Goal: Task Accomplishment & Management: Complete application form

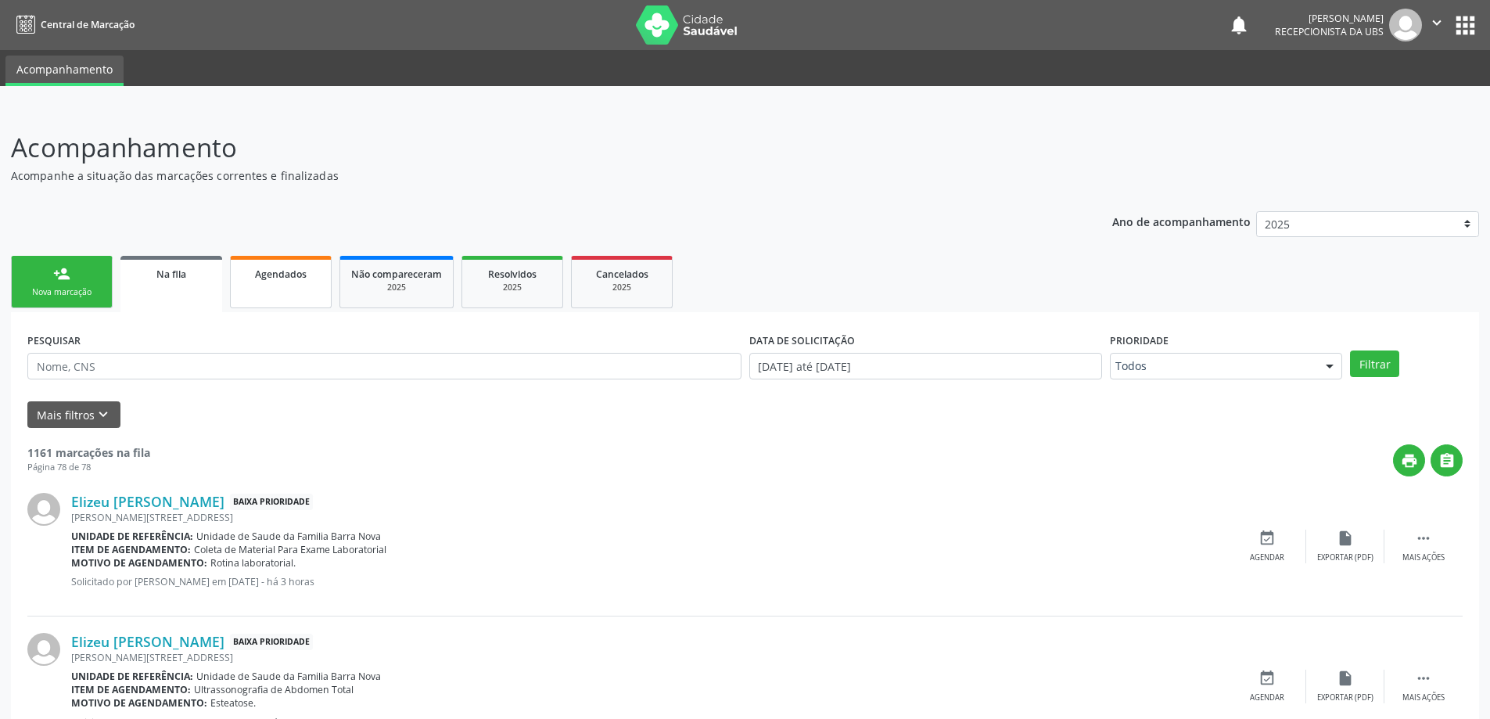
click at [297, 275] on span "Agendados" at bounding box center [281, 274] width 52 height 13
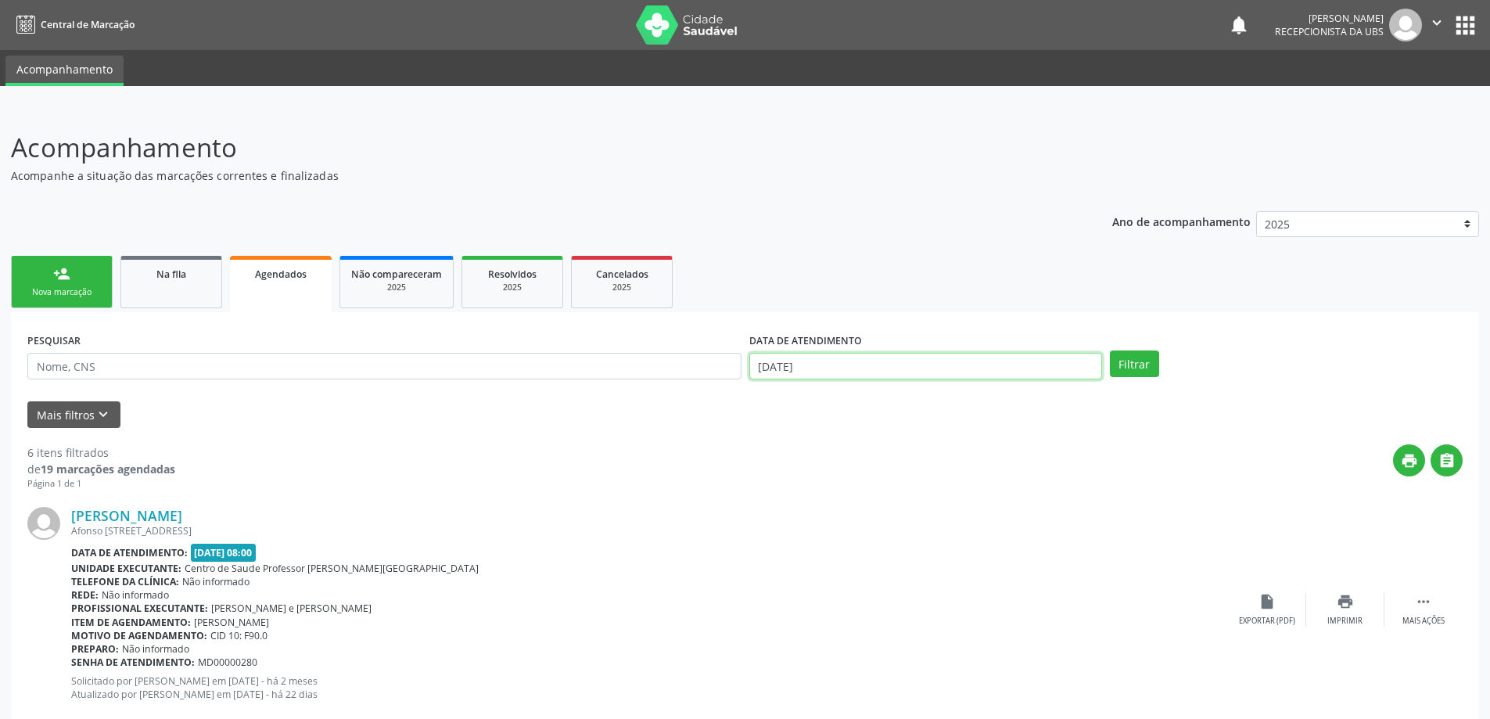
click at [943, 370] on input "[DATE]" at bounding box center [926, 366] width 353 height 27
click at [804, 448] on span "1" at bounding box center [801, 445] width 31 height 31
type input "[DATE]"
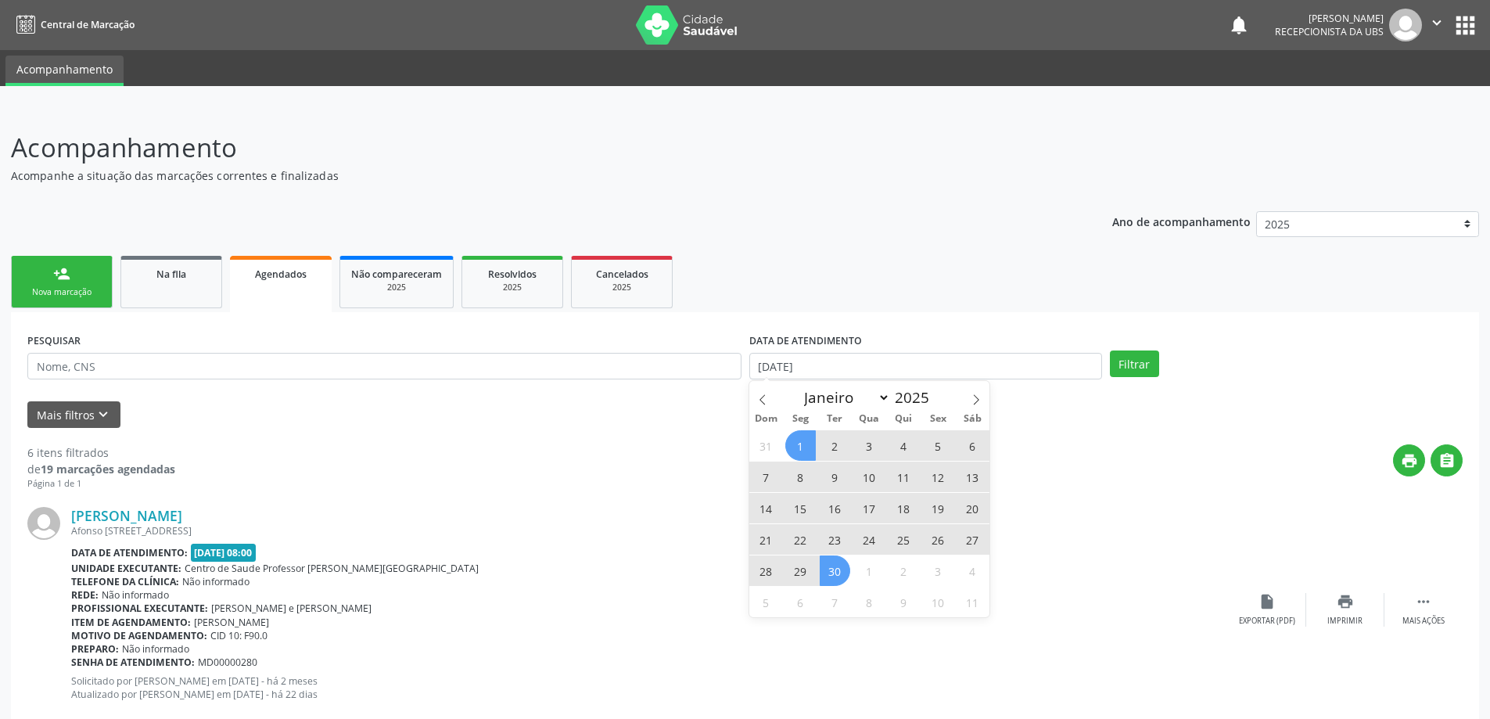
click at [850, 578] on div "31 1 2 3 4 5 6 7 8 9 10 11 12 13 14 15 16 17 18 19 20 21 22 23 24 25 26 27 28 2…" at bounding box center [870, 524] width 241 height 188
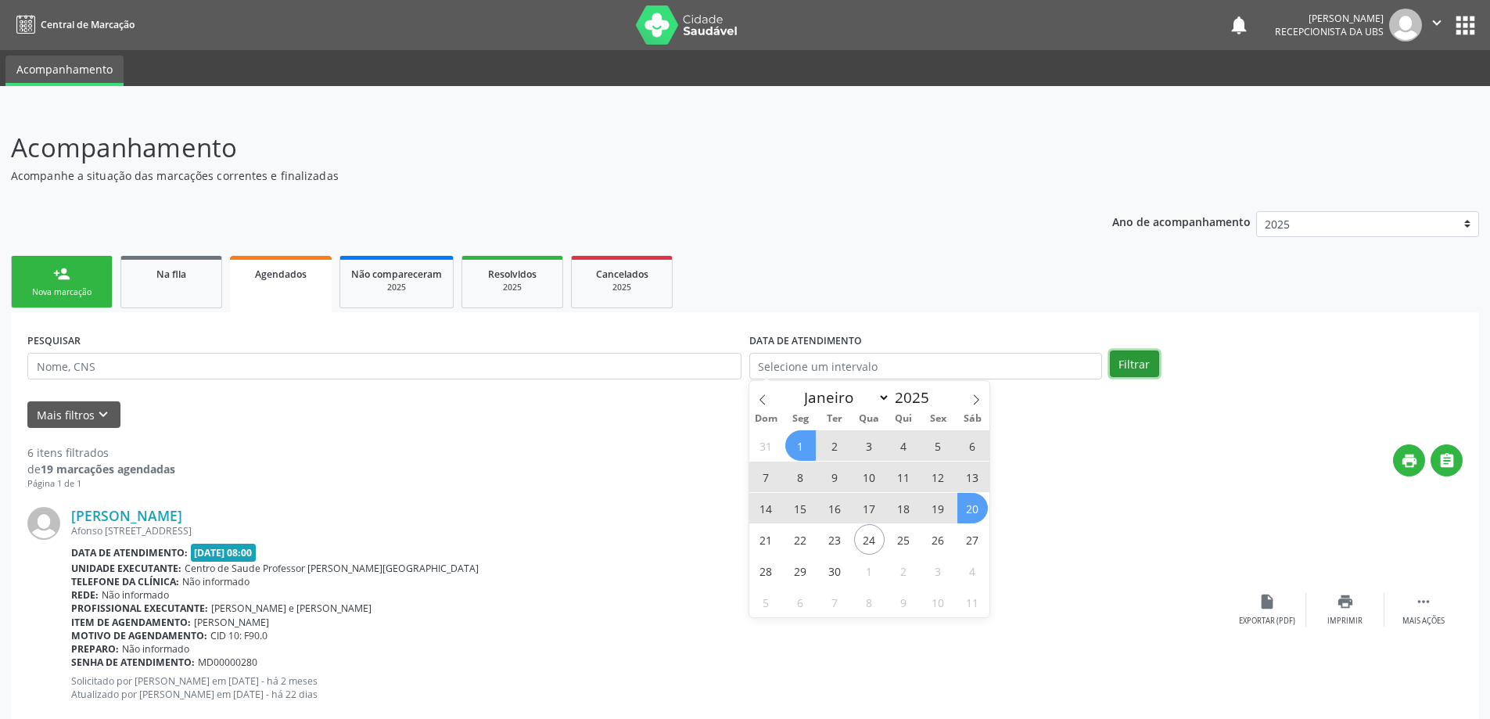
click at [1131, 361] on button "Filtrar" at bounding box center [1134, 364] width 49 height 27
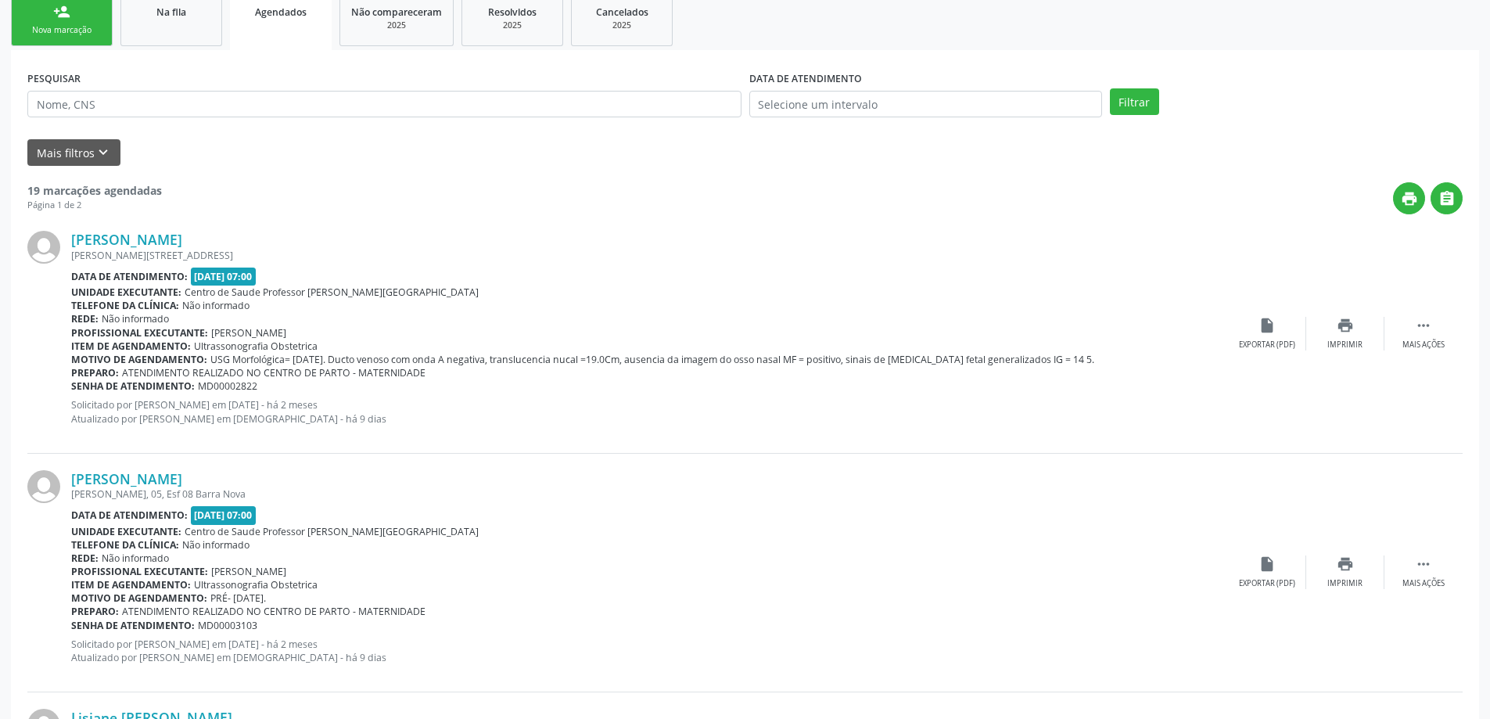
scroll to position [235, 0]
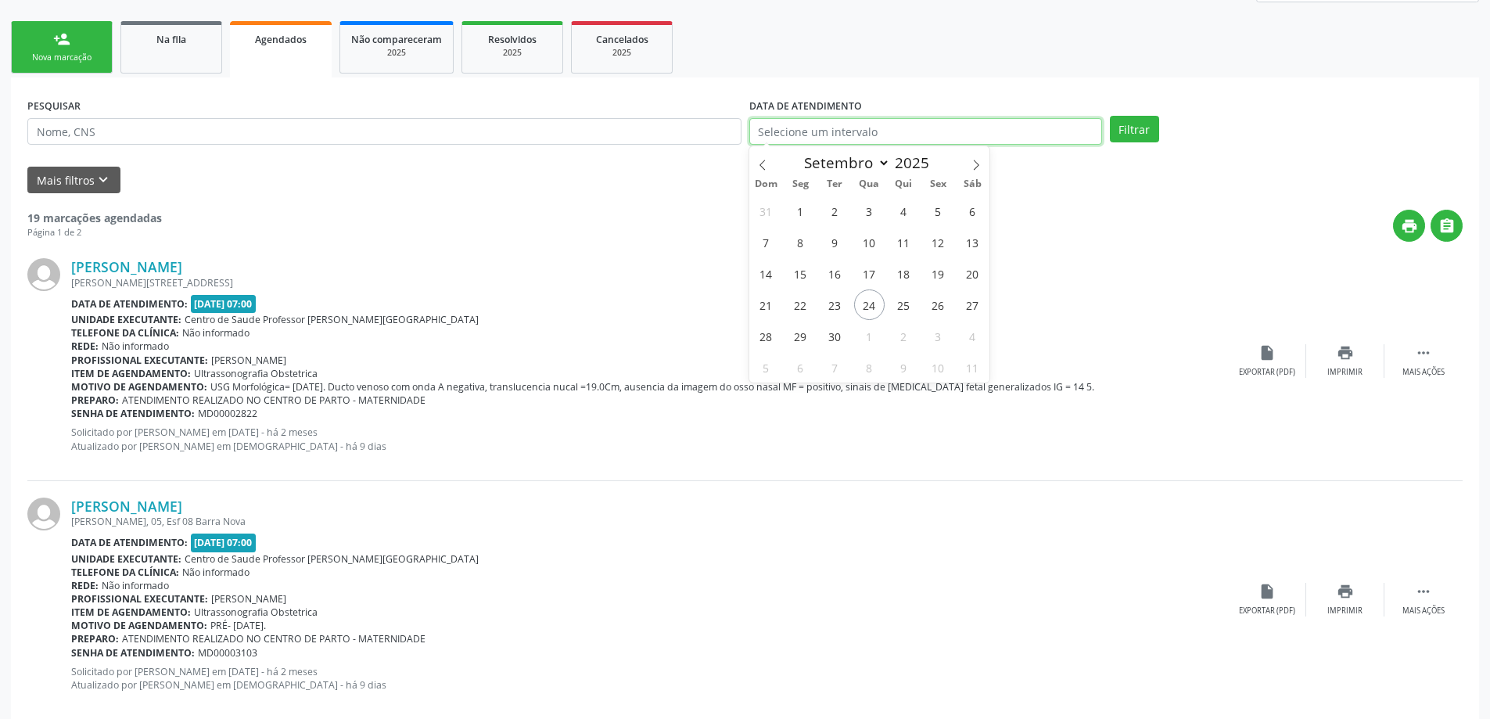
click at [918, 130] on input "text" at bounding box center [926, 131] width 353 height 27
click at [804, 212] on span "1" at bounding box center [801, 211] width 31 height 31
type input "[DATE]"
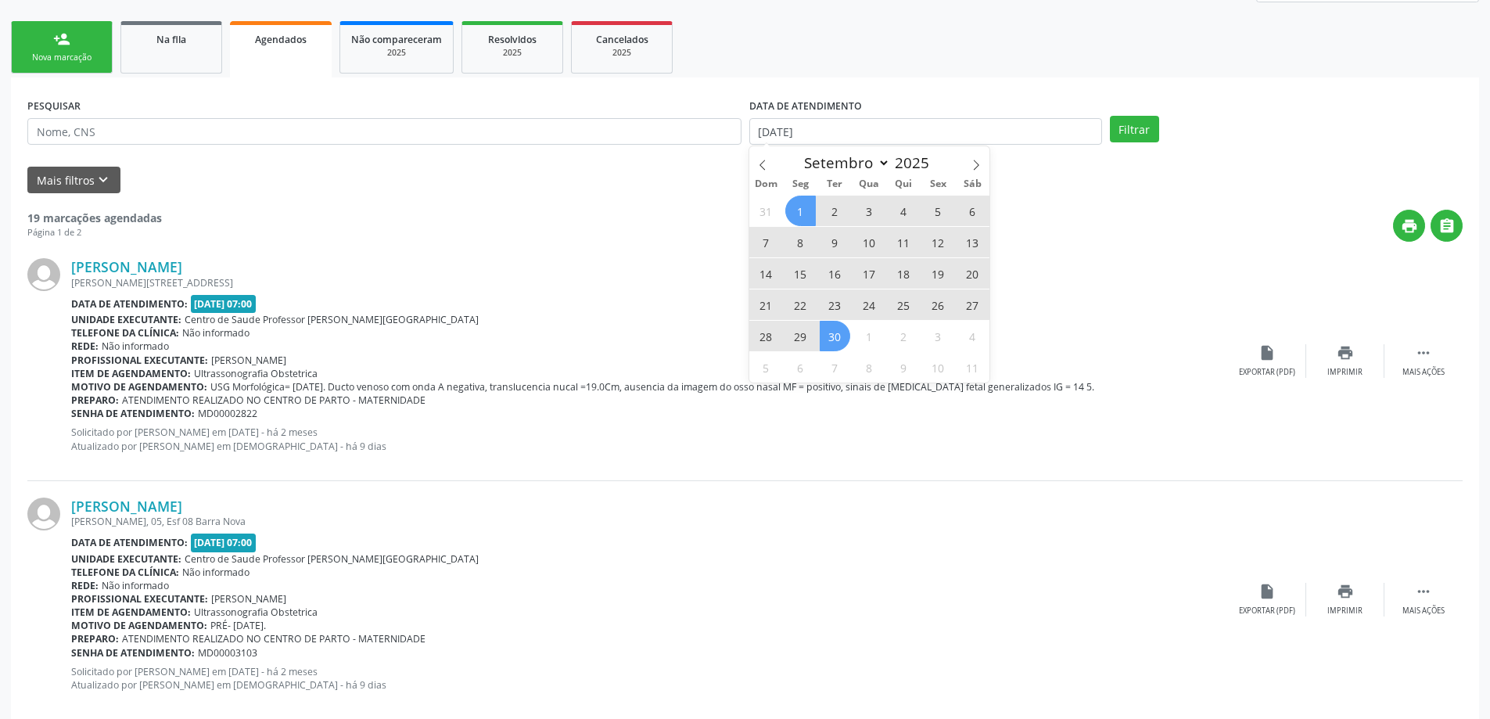
click at [836, 331] on span "30" at bounding box center [835, 336] width 31 height 31
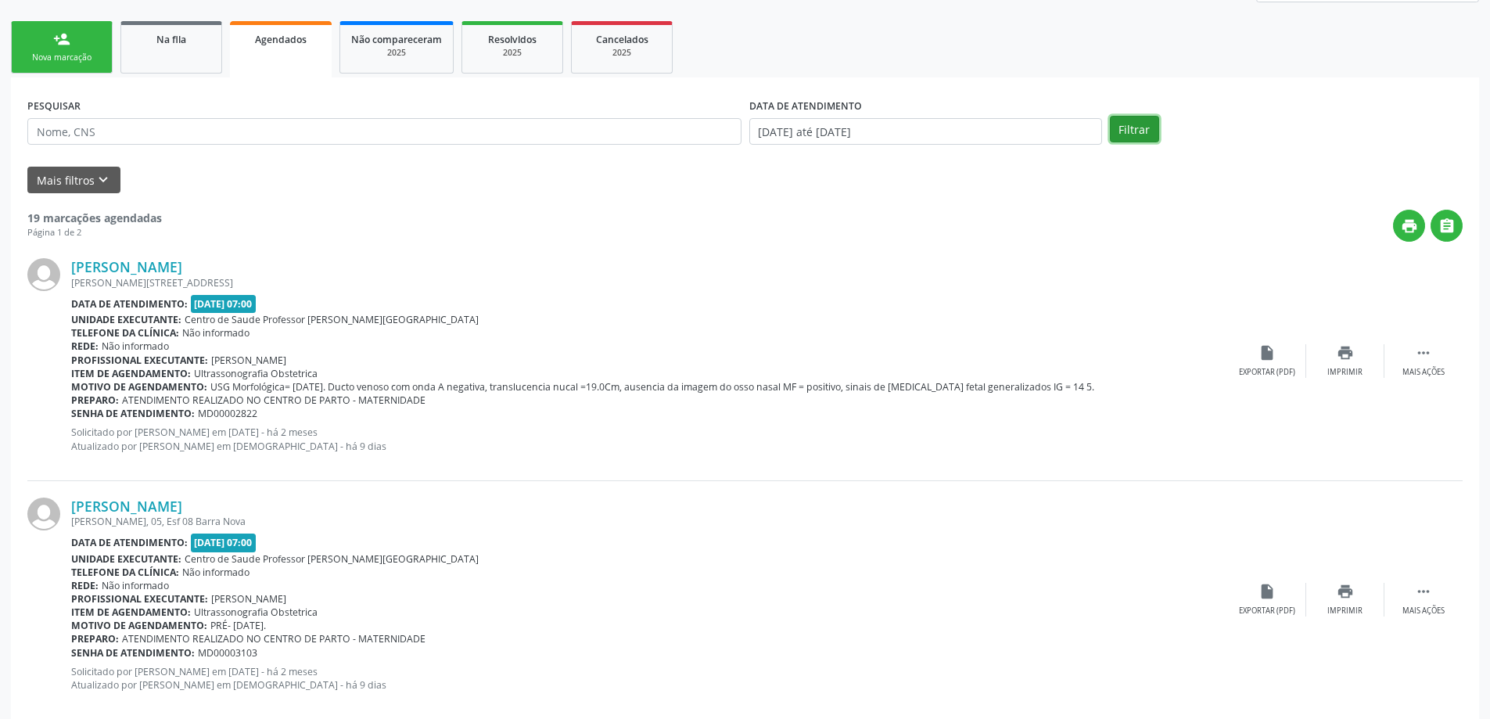
click at [1129, 127] on button "Filtrar" at bounding box center [1134, 129] width 49 height 27
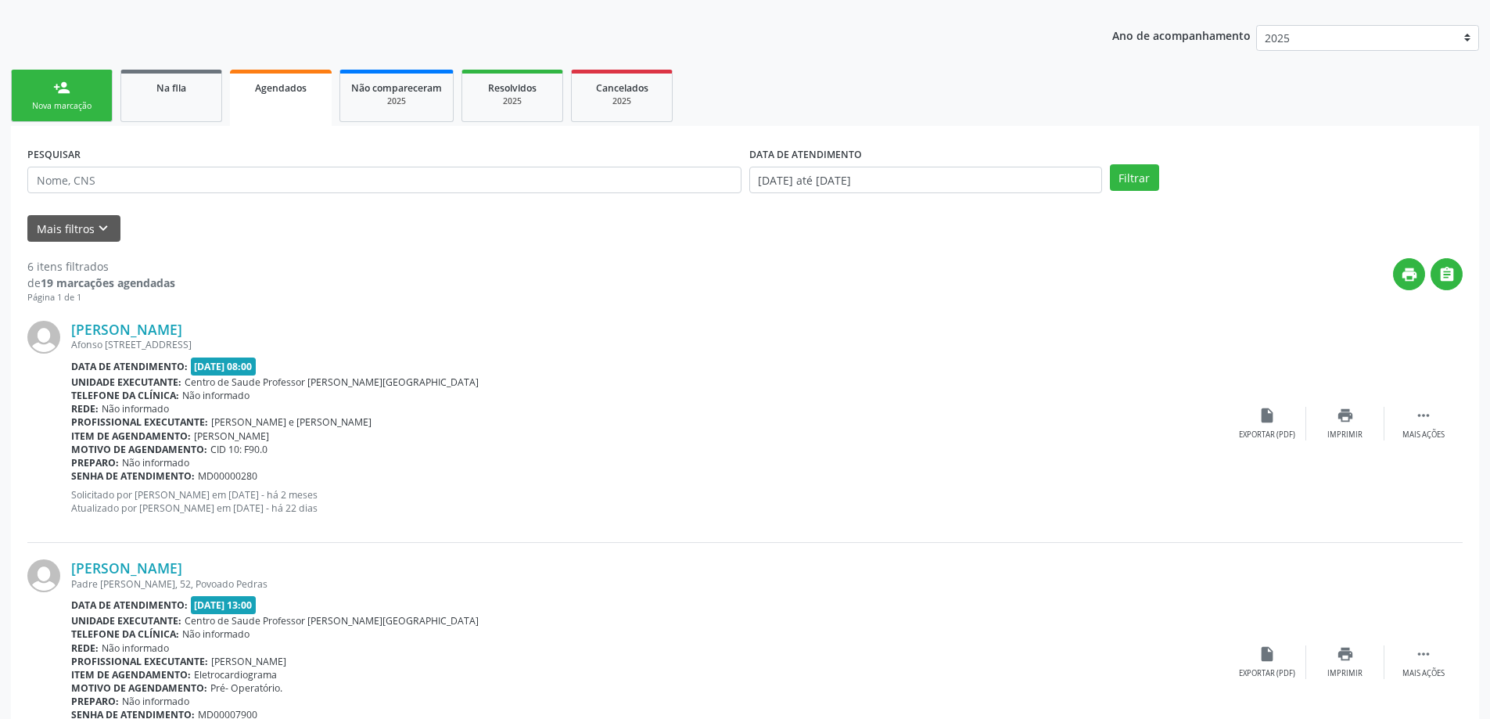
scroll to position [137, 0]
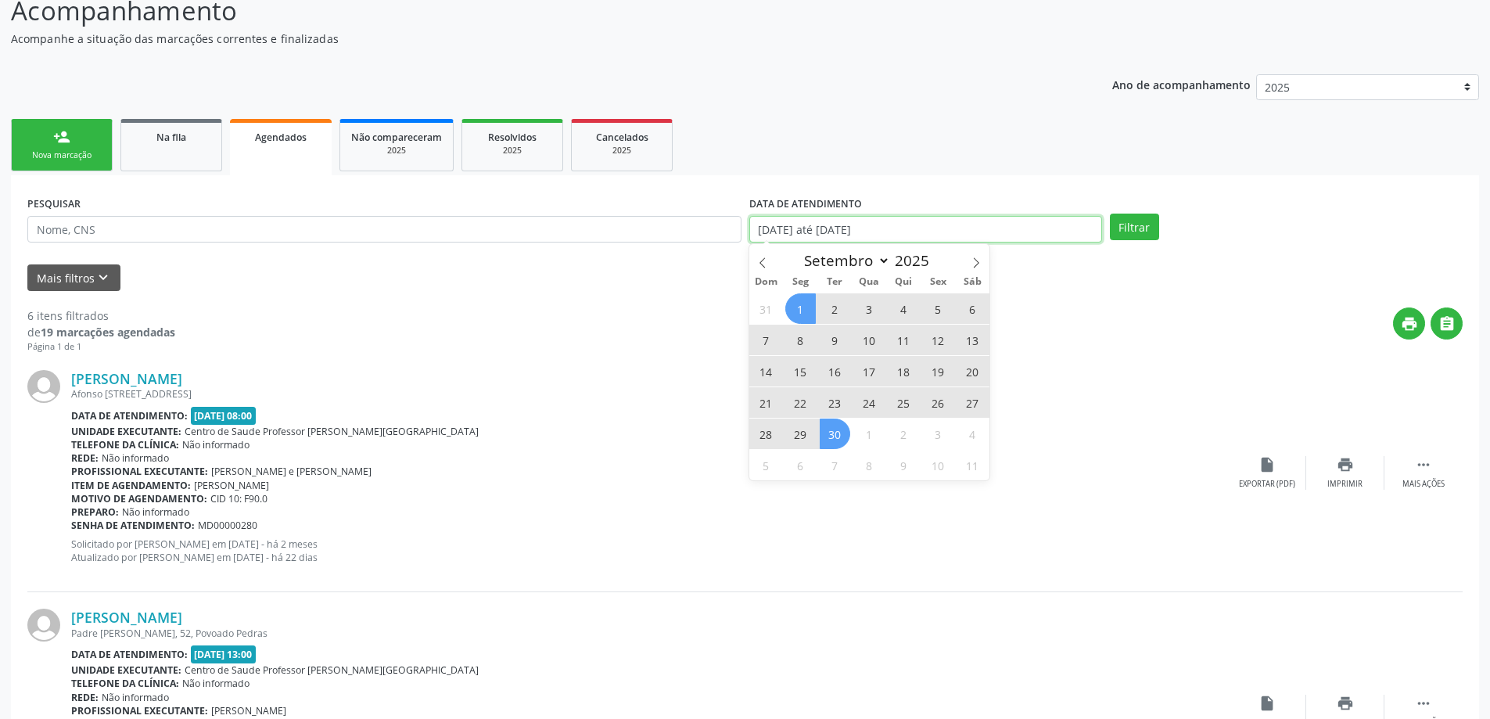
click at [969, 225] on input "[DATE] até [DATE]" at bounding box center [926, 229] width 353 height 27
click at [797, 307] on span "1" at bounding box center [801, 308] width 31 height 31
type input "[DATE]"
click at [836, 433] on span "30" at bounding box center [835, 434] width 31 height 31
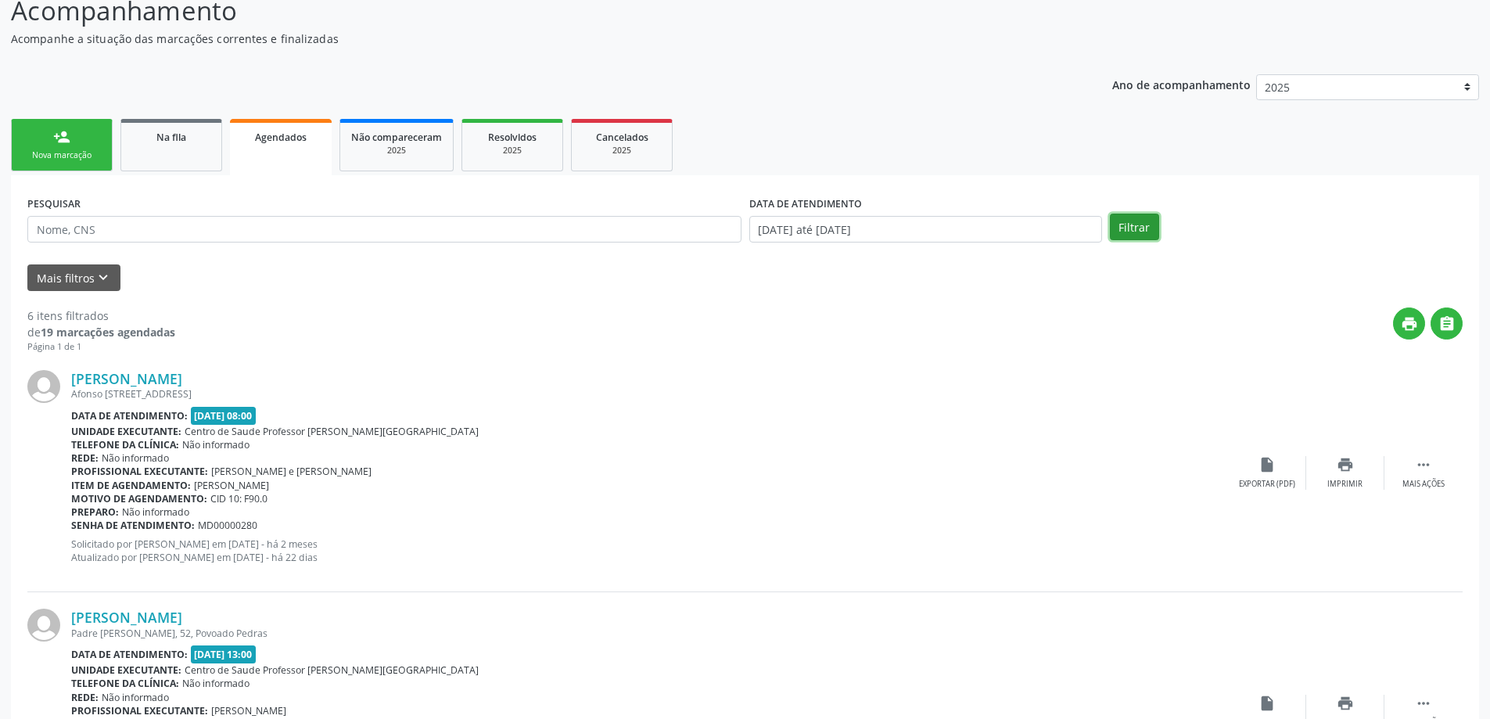
click at [1127, 223] on button "Filtrar" at bounding box center [1134, 227] width 49 height 27
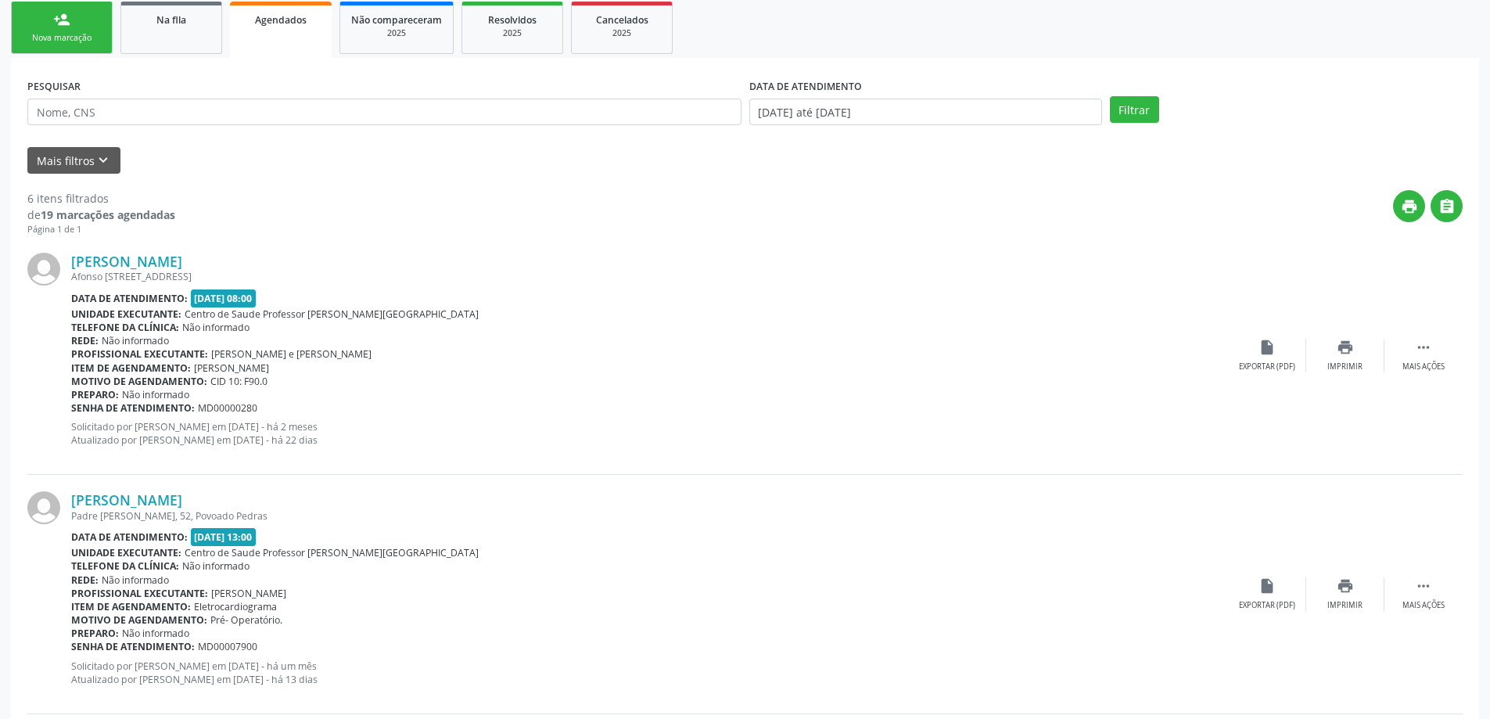
scroll to position [215, 0]
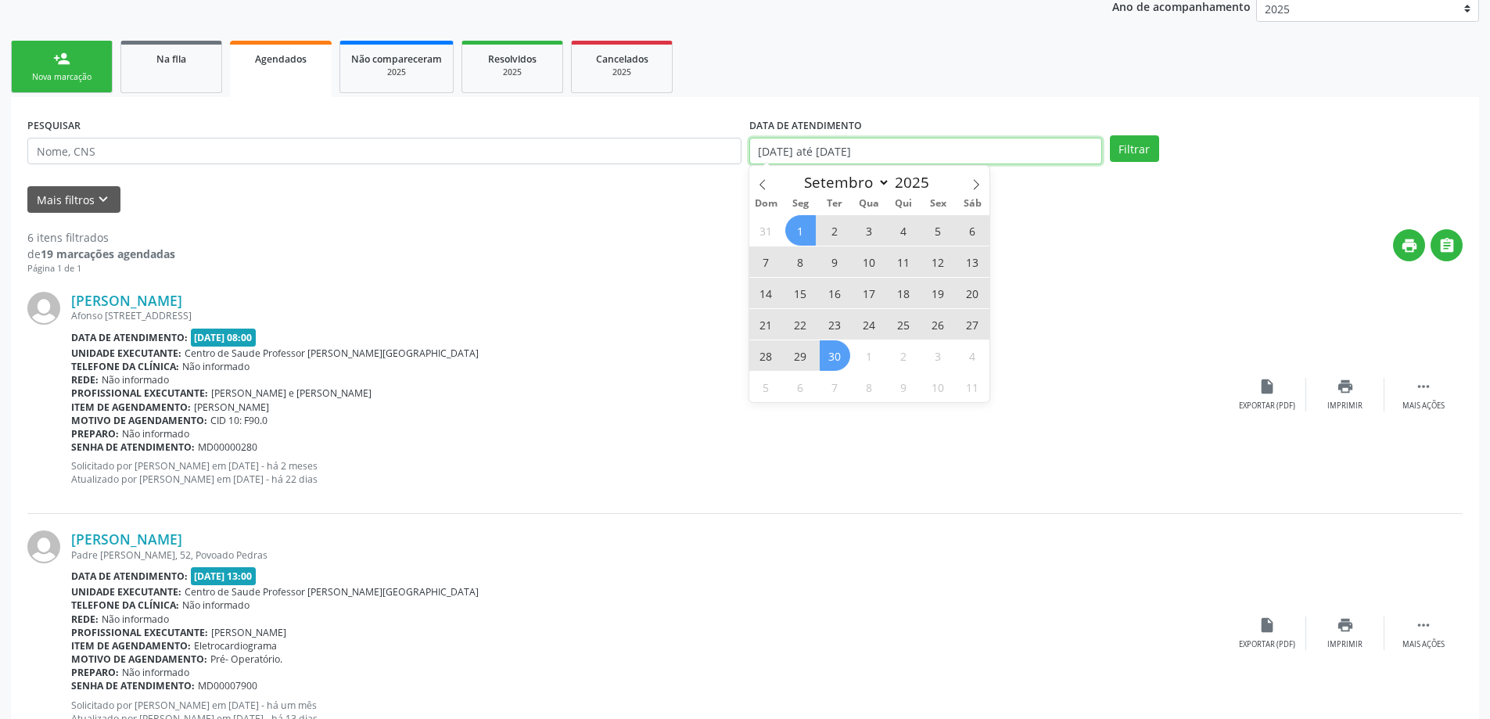
click at [1045, 154] on input "[DATE] até [DATE]" at bounding box center [926, 151] width 353 height 27
click at [764, 183] on icon at bounding box center [762, 184] width 11 height 11
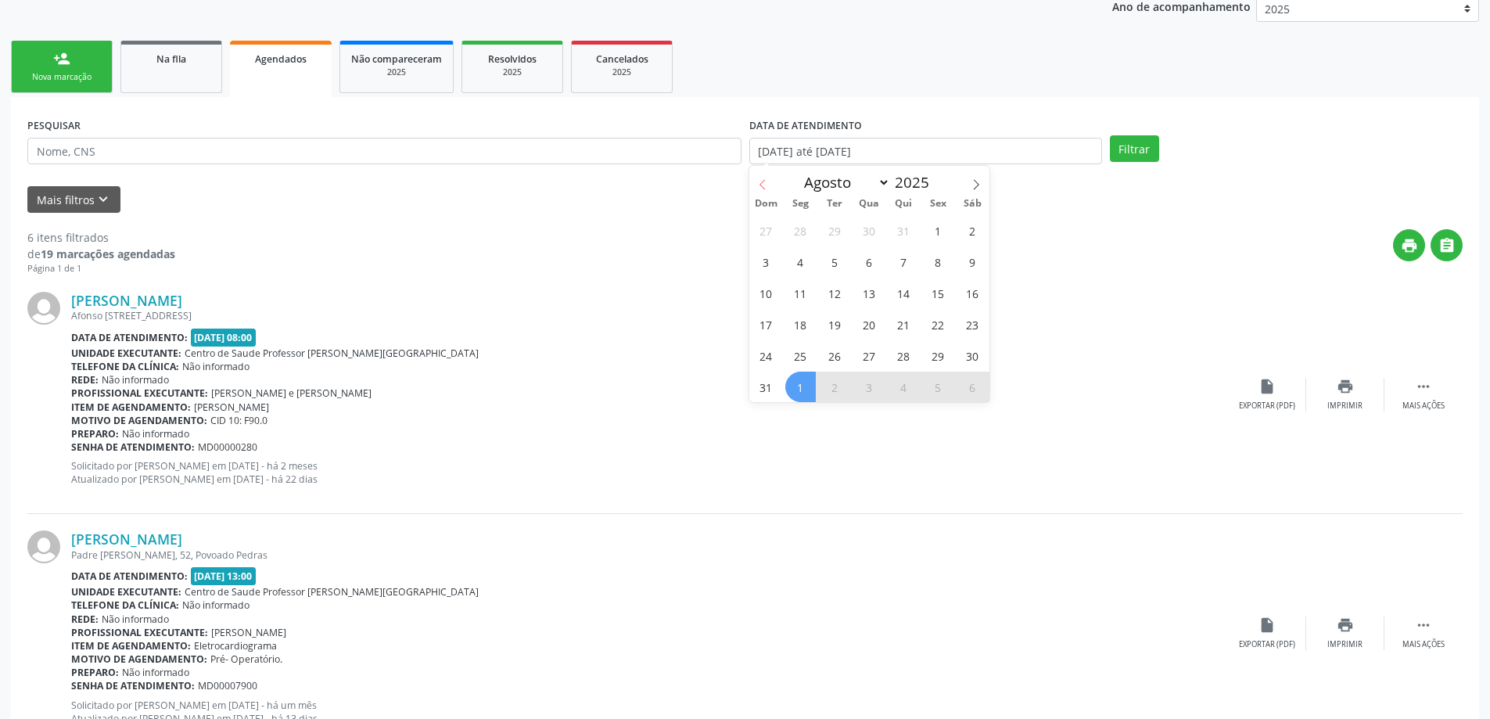
click at [764, 183] on icon at bounding box center [762, 184] width 11 height 11
select select "6"
click at [836, 231] on span "1" at bounding box center [835, 230] width 31 height 31
type input "[DATE]"
click at [981, 182] on icon at bounding box center [976, 184] width 11 height 11
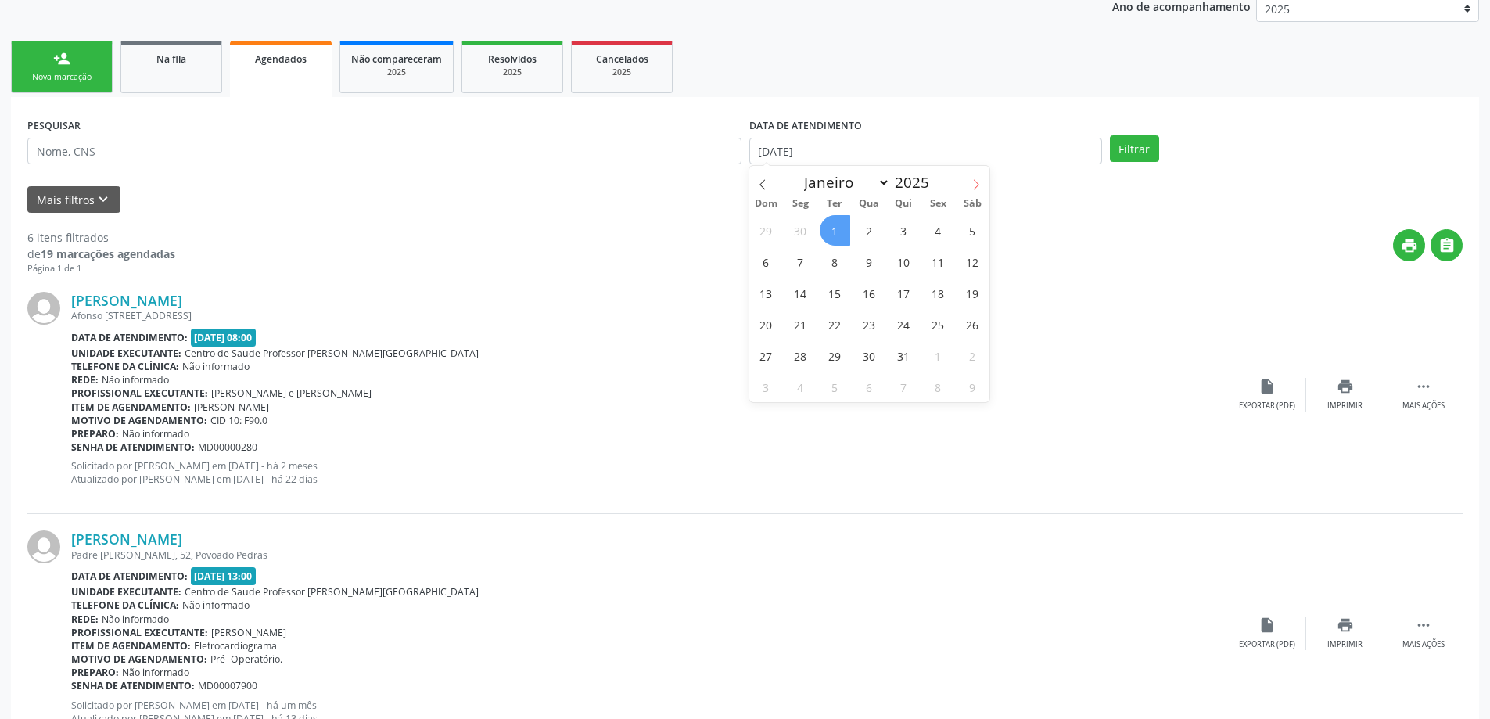
select select "7"
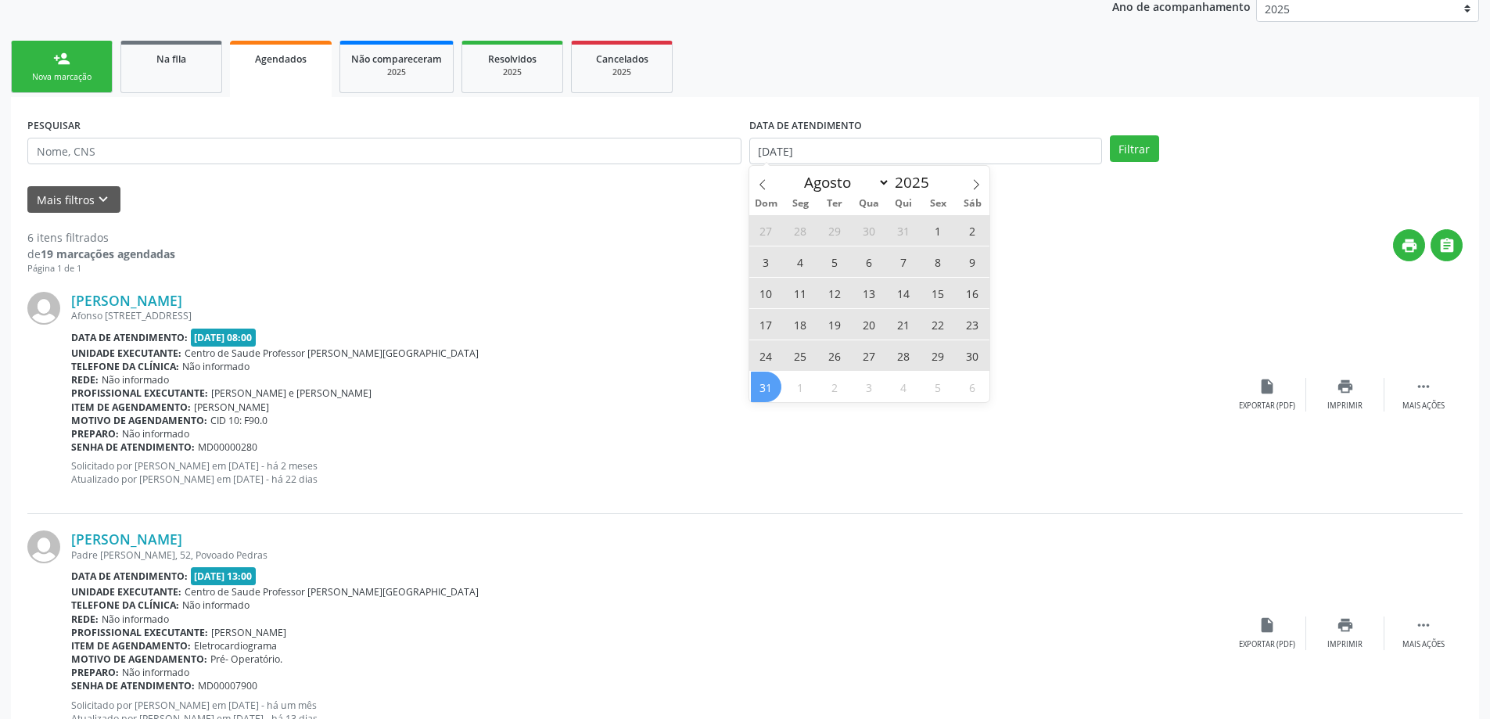
click at [758, 388] on span "31" at bounding box center [766, 387] width 31 height 31
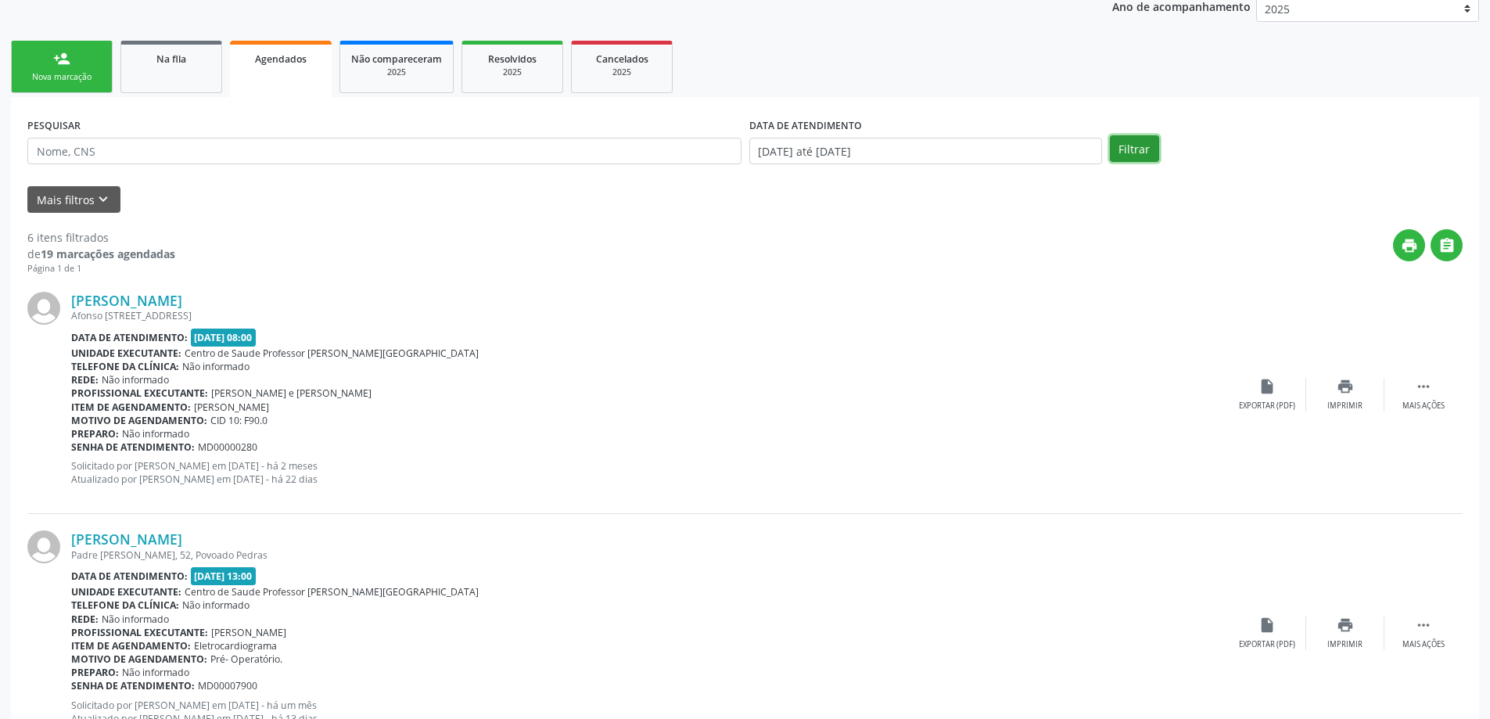
click at [1145, 141] on button "Filtrar" at bounding box center [1134, 148] width 49 height 27
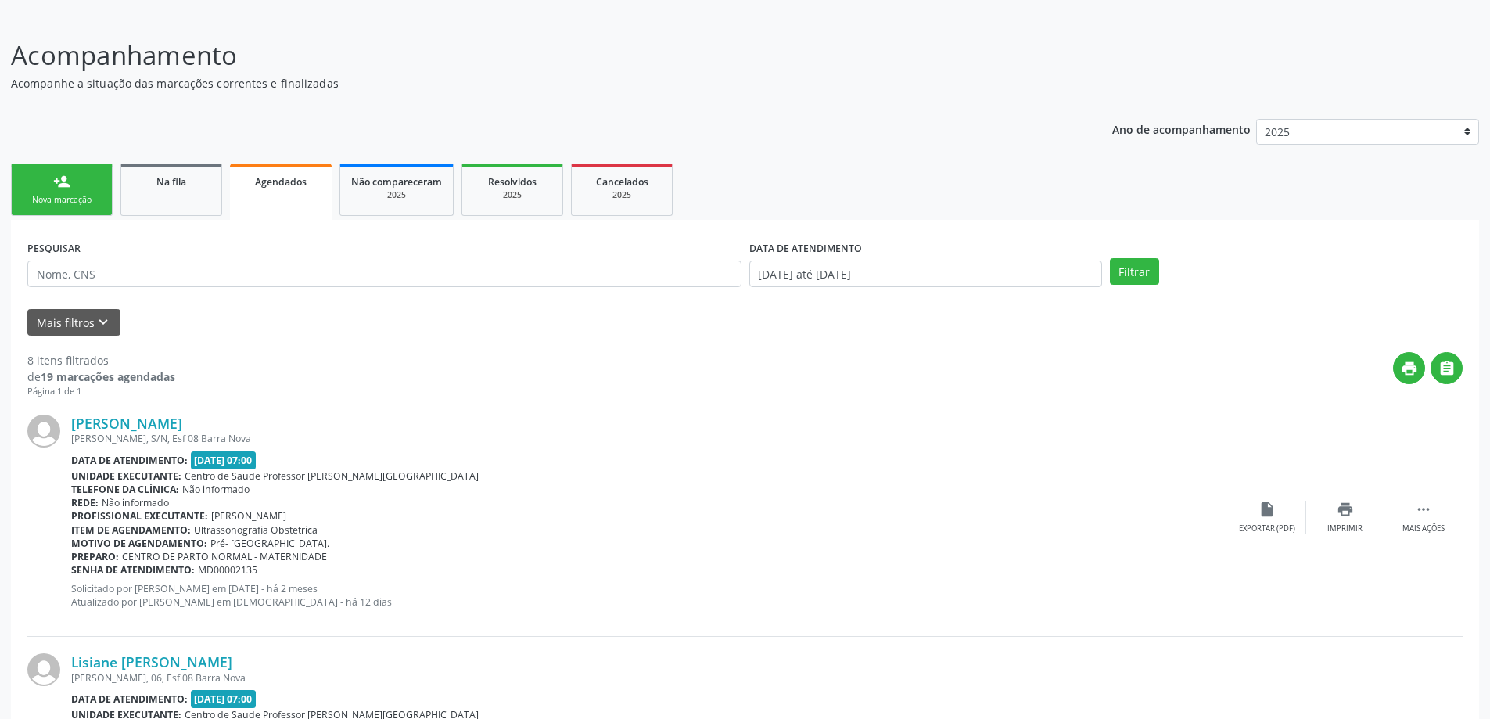
scroll to position [67, 0]
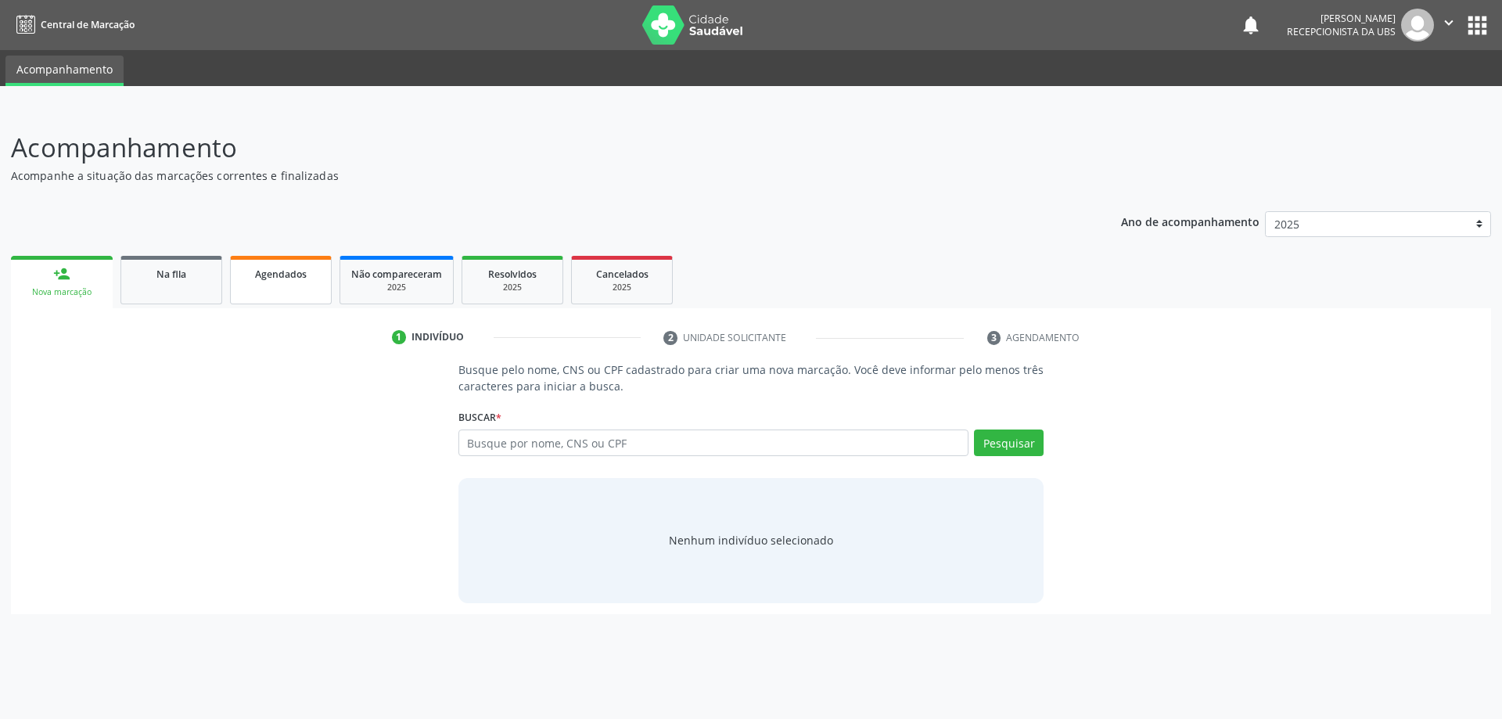
click at [285, 275] on span "Agendados" at bounding box center [281, 274] width 52 height 13
select select "8"
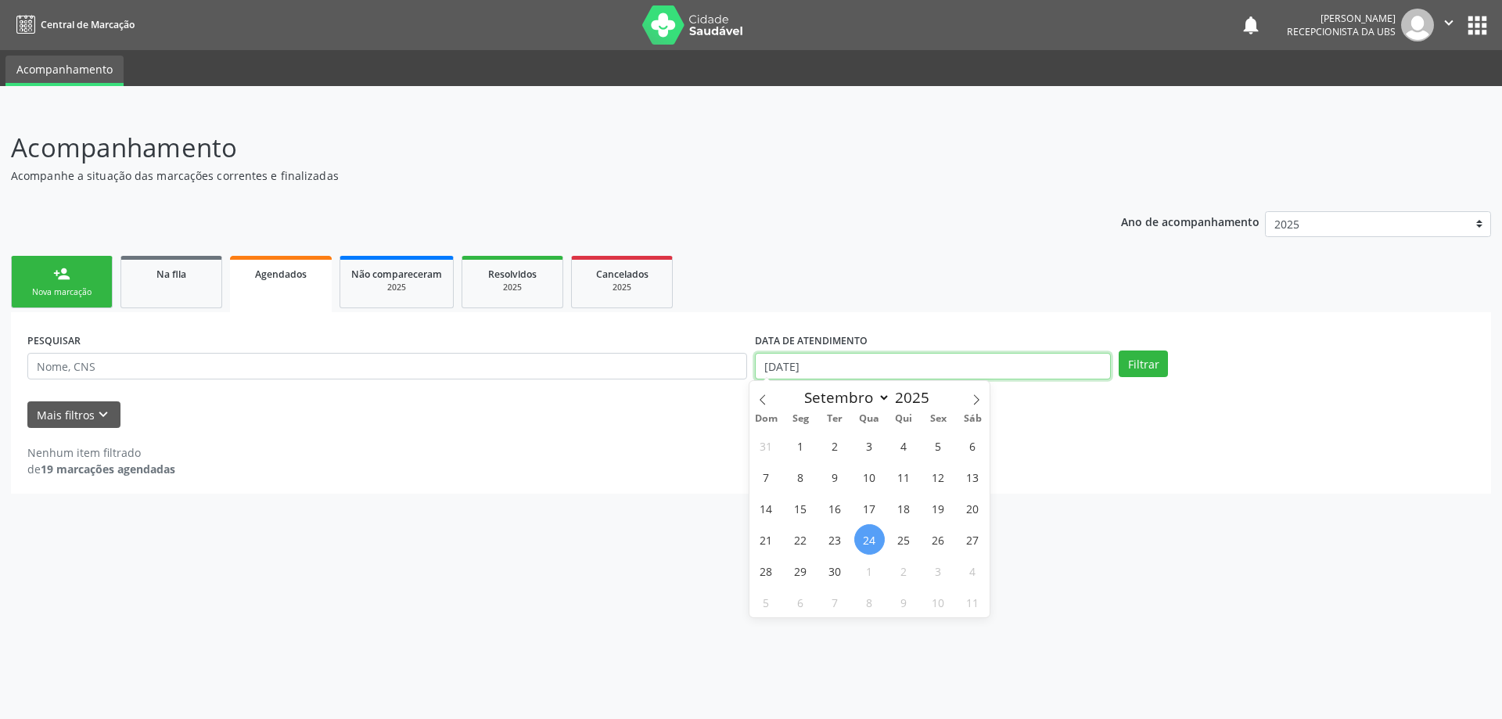
click at [949, 365] on input "[DATE]" at bounding box center [933, 366] width 356 height 27
click at [803, 447] on span "1" at bounding box center [801, 445] width 31 height 31
type input "[DATE]"
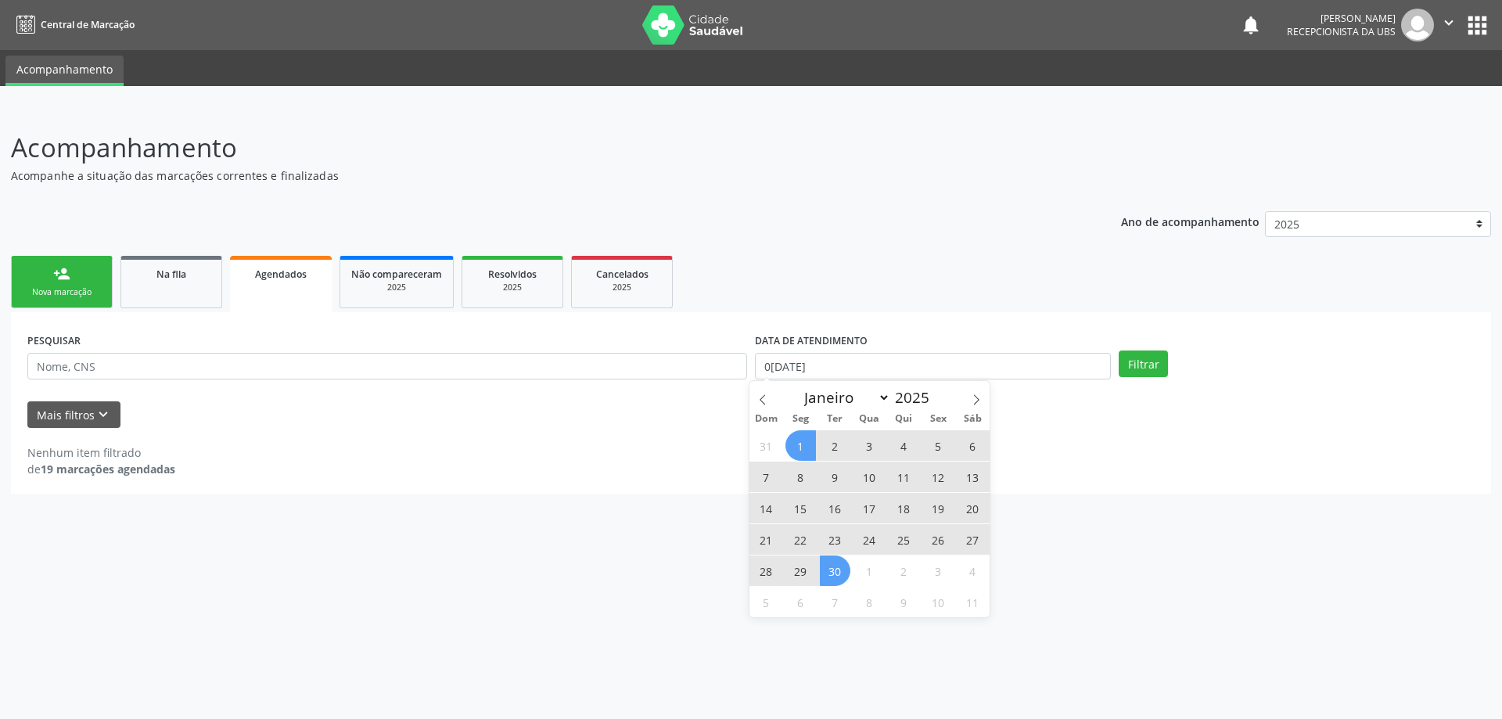
click at [842, 574] on span "30" at bounding box center [835, 570] width 31 height 31
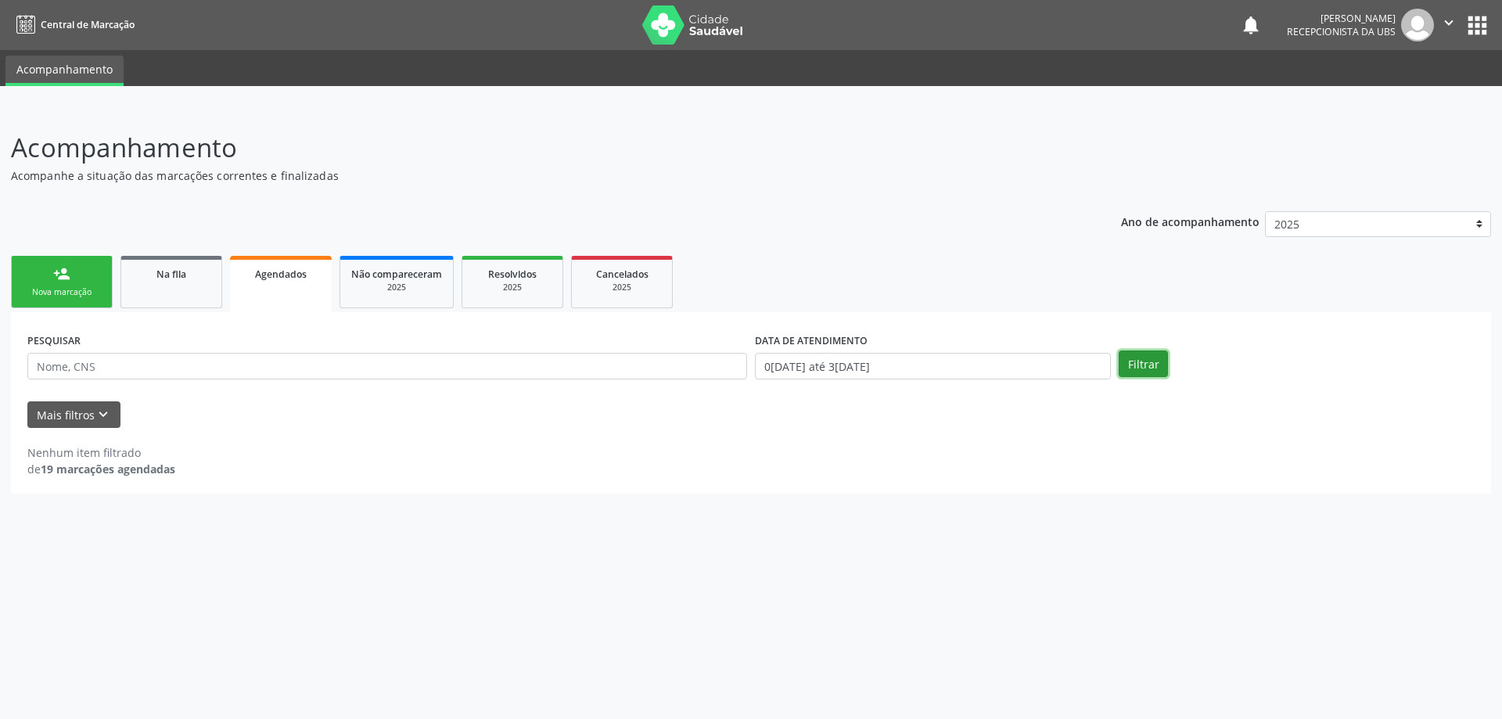
click at [1145, 360] on button "Filtrar" at bounding box center [1143, 364] width 49 height 27
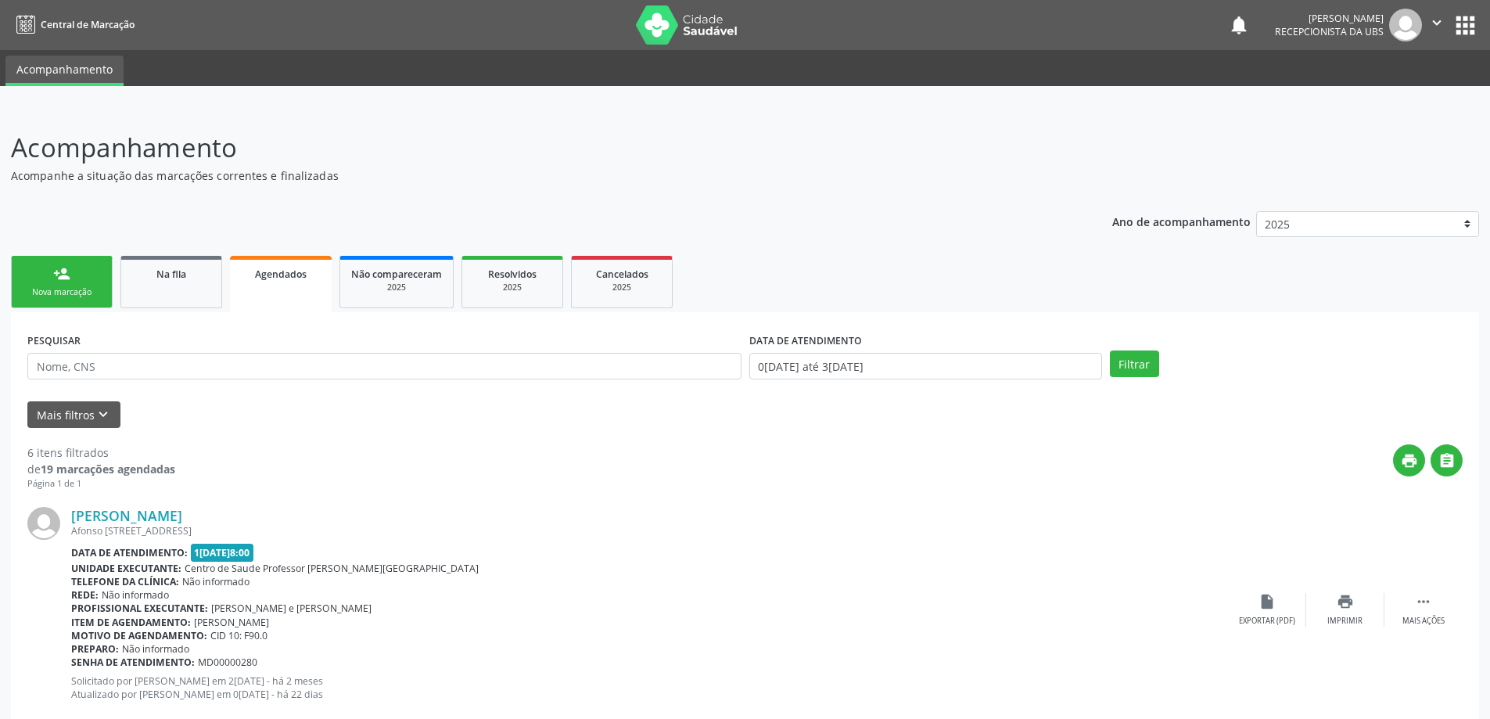
click at [69, 285] on link "person_add Nova marcação" at bounding box center [62, 282] width 102 height 52
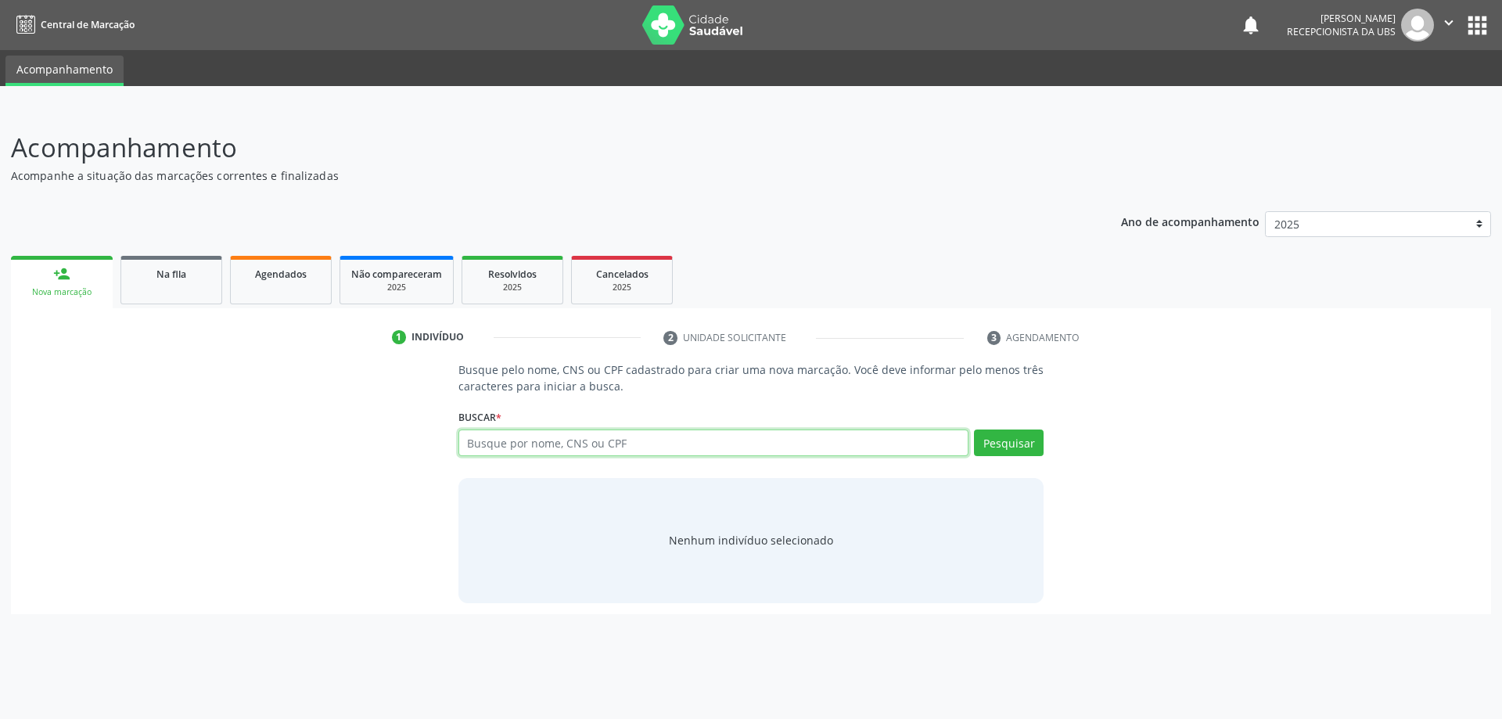
click at [486, 445] on input "text" at bounding box center [713, 443] width 511 height 27
type input "706102532311560"
click at [1010, 448] on button "Pesquisar" at bounding box center [1009, 443] width 70 height 27
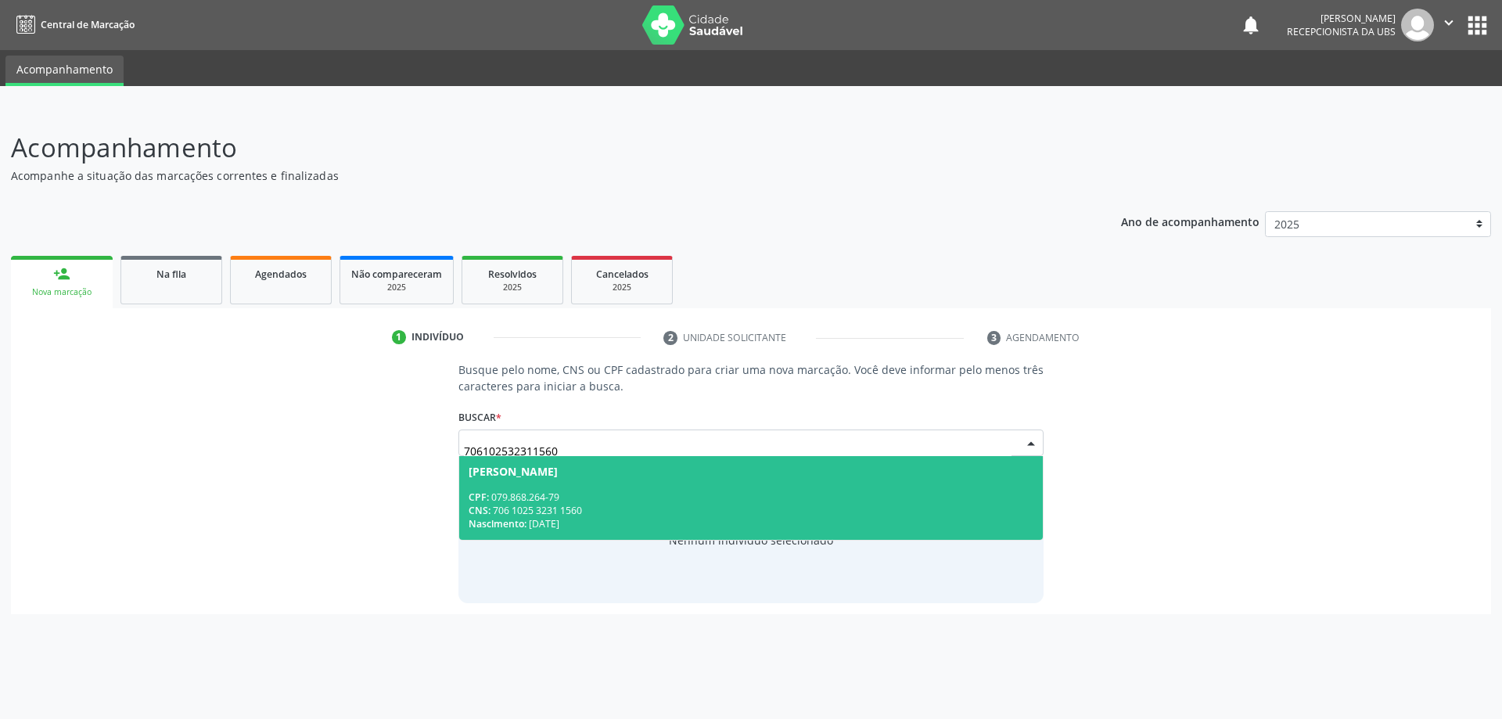
click at [682, 483] on span "Josineide Renovato da Silva CPF: 079.868.264-79 CNS: 706 1025 3231 1560 Nascime…" at bounding box center [751, 498] width 584 height 84
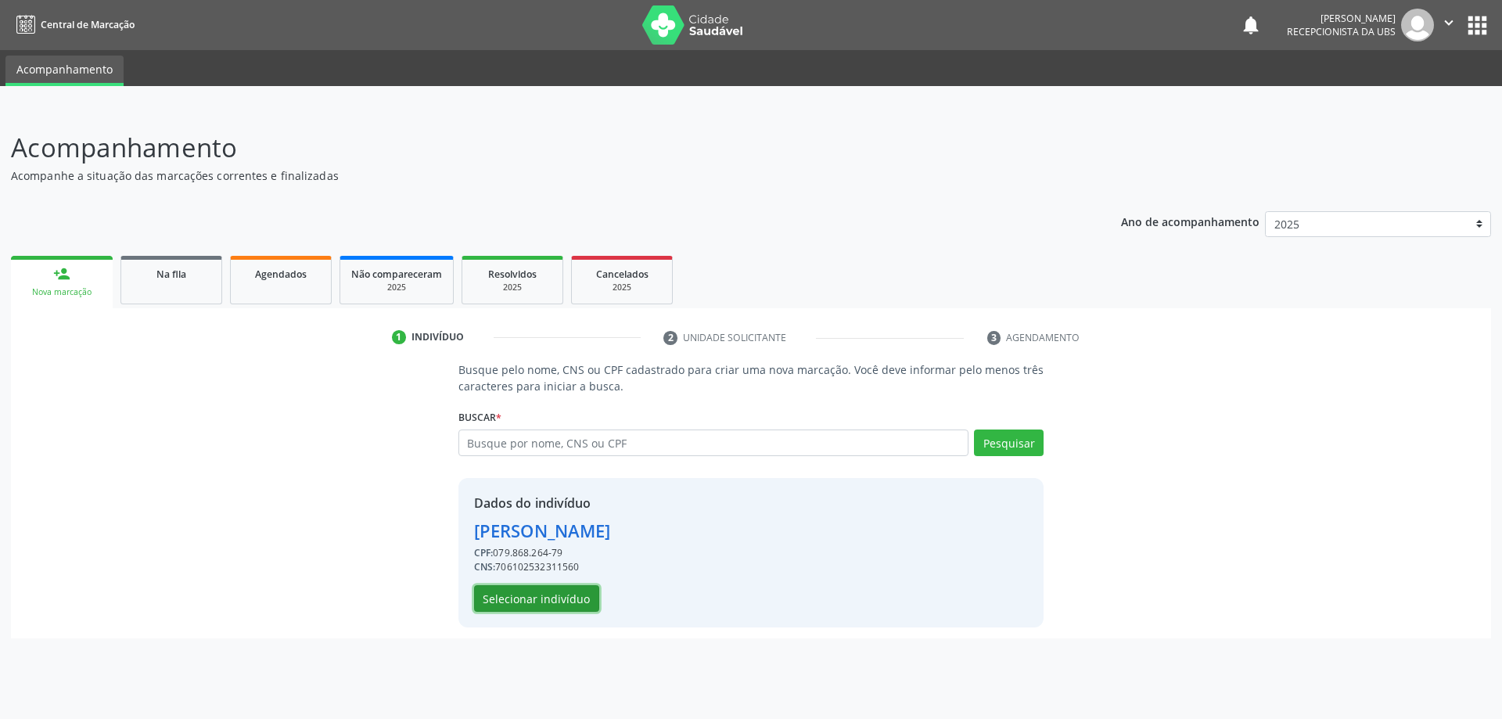
click at [559, 598] on button "Selecionar indivíduo" at bounding box center [536, 598] width 125 height 27
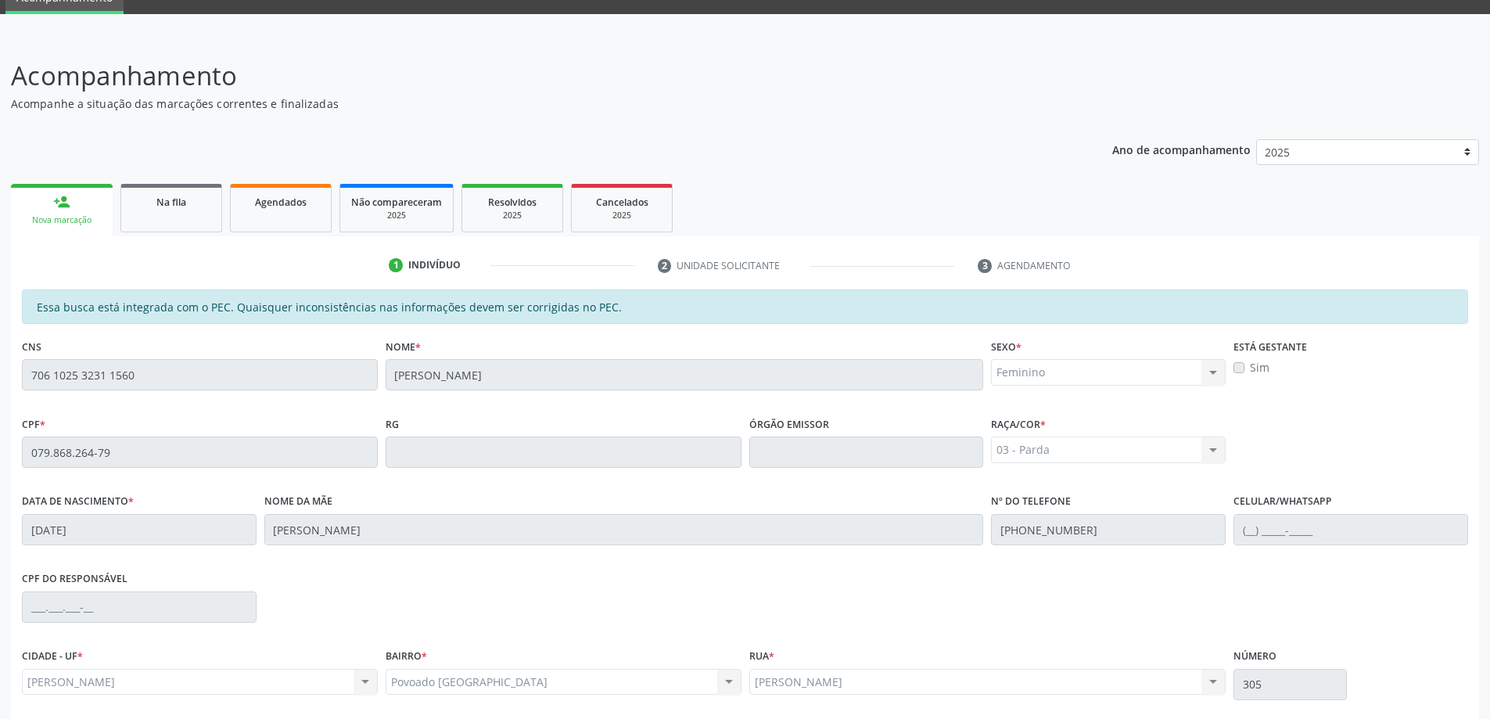
scroll to position [196, 0]
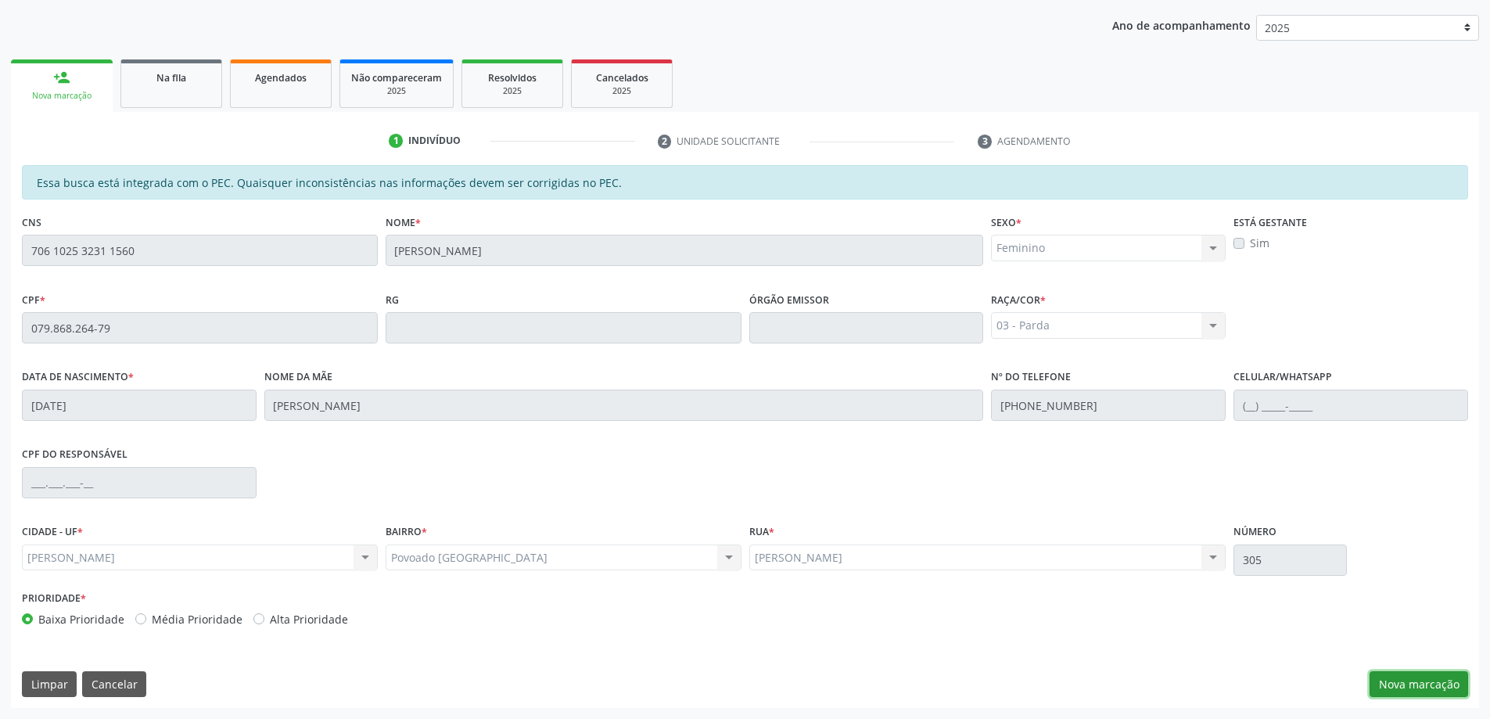
click at [1415, 681] on button "Nova marcação" at bounding box center [1419, 684] width 99 height 27
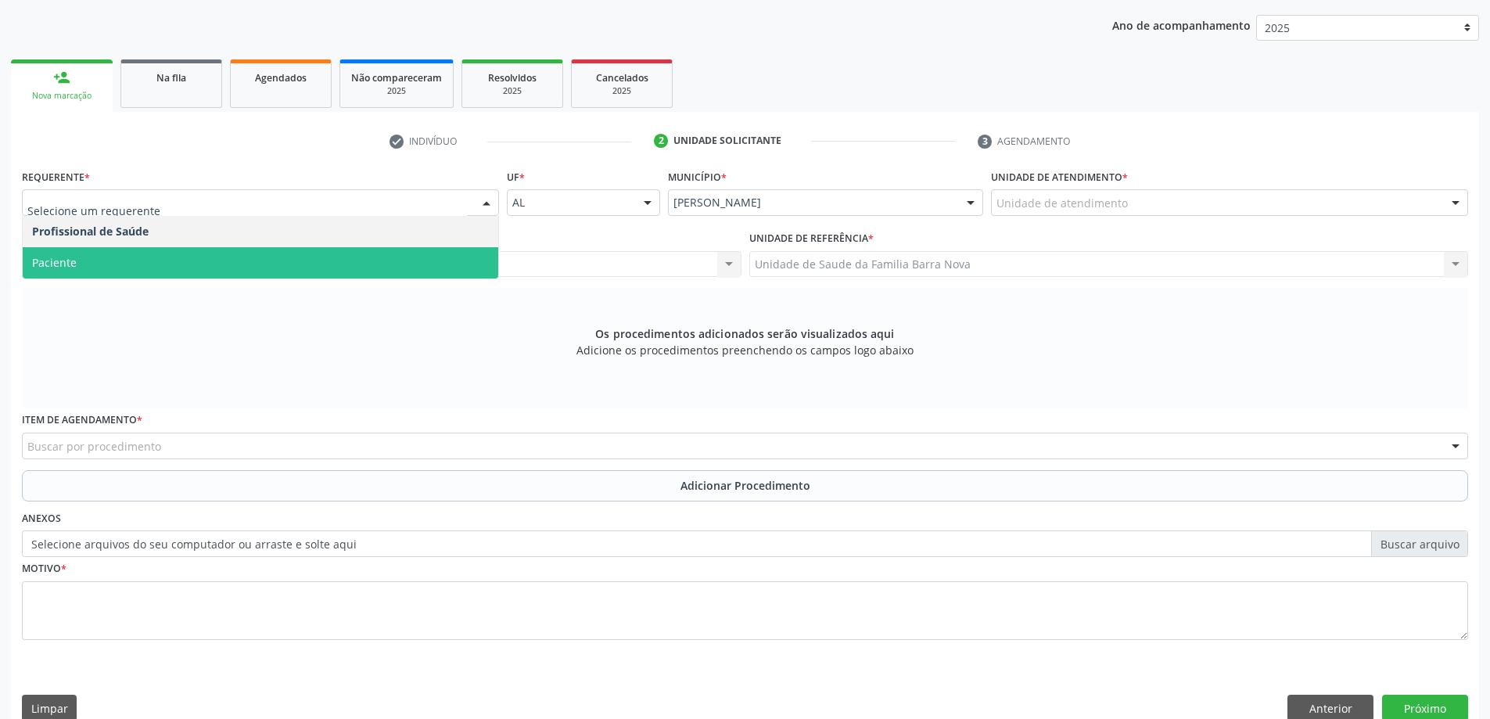
click at [172, 268] on span "Paciente" at bounding box center [261, 262] width 476 height 31
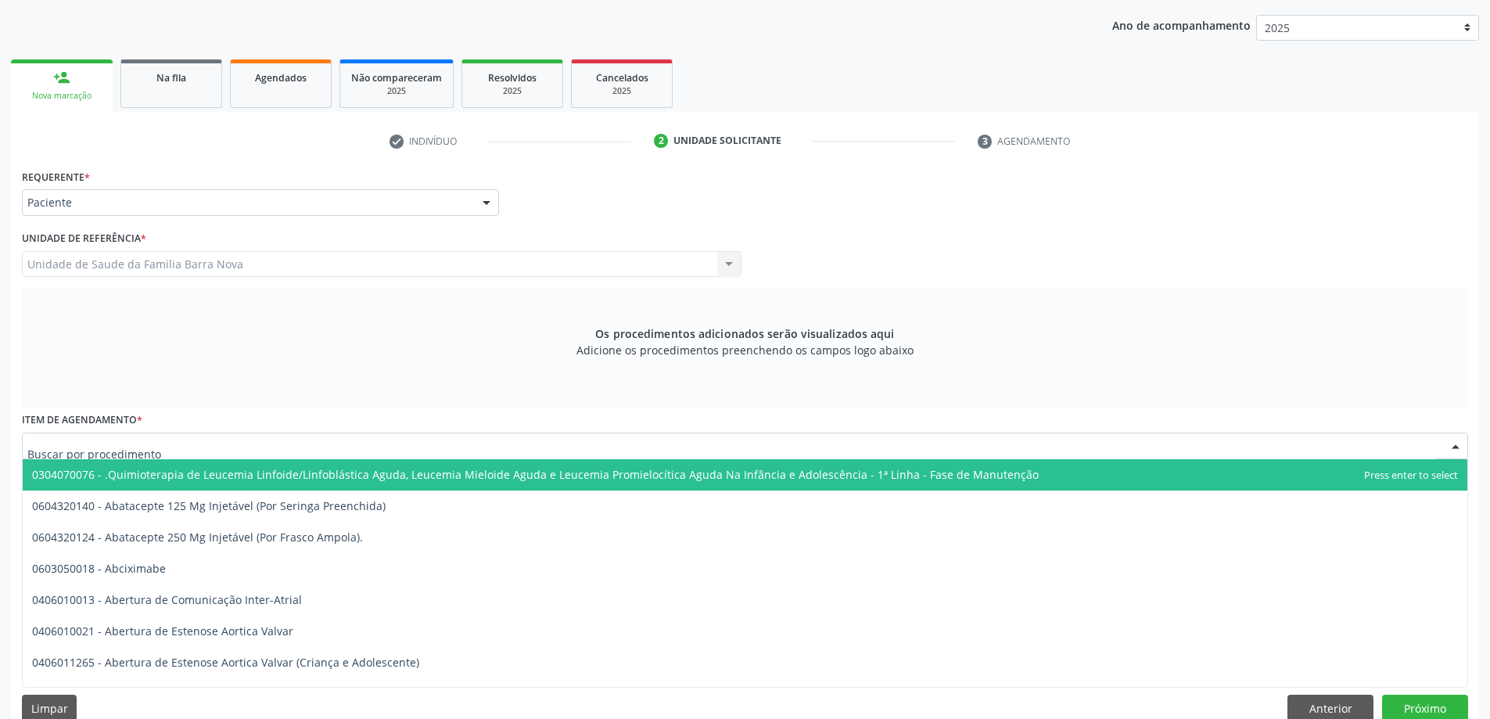
click at [501, 451] on div at bounding box center [745, 446] width 1447 height 27
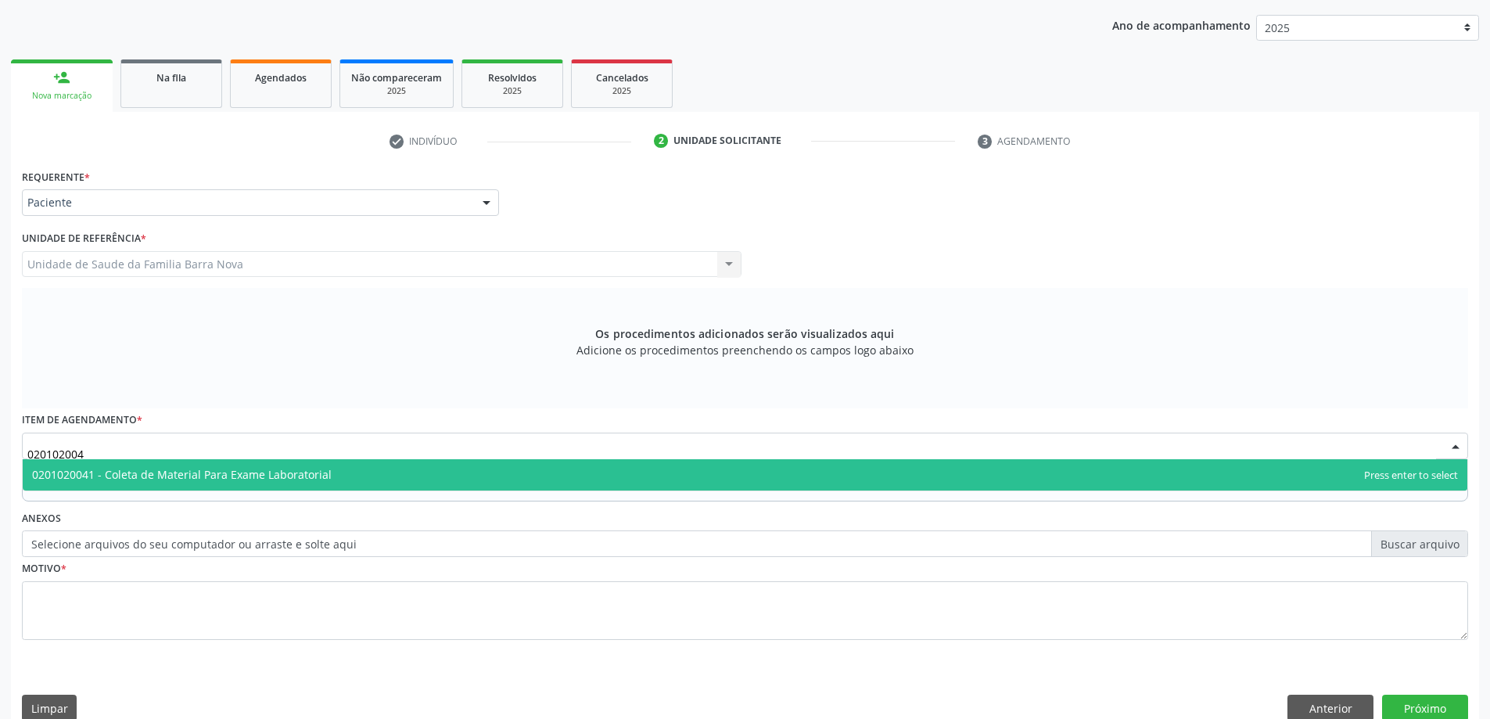
type input "0201020041"
click at [376, 477] on span "0201020041 - Coleta de Material Para Exame Laboratorial" at bounding box center [745, 474] width 1445 height 31
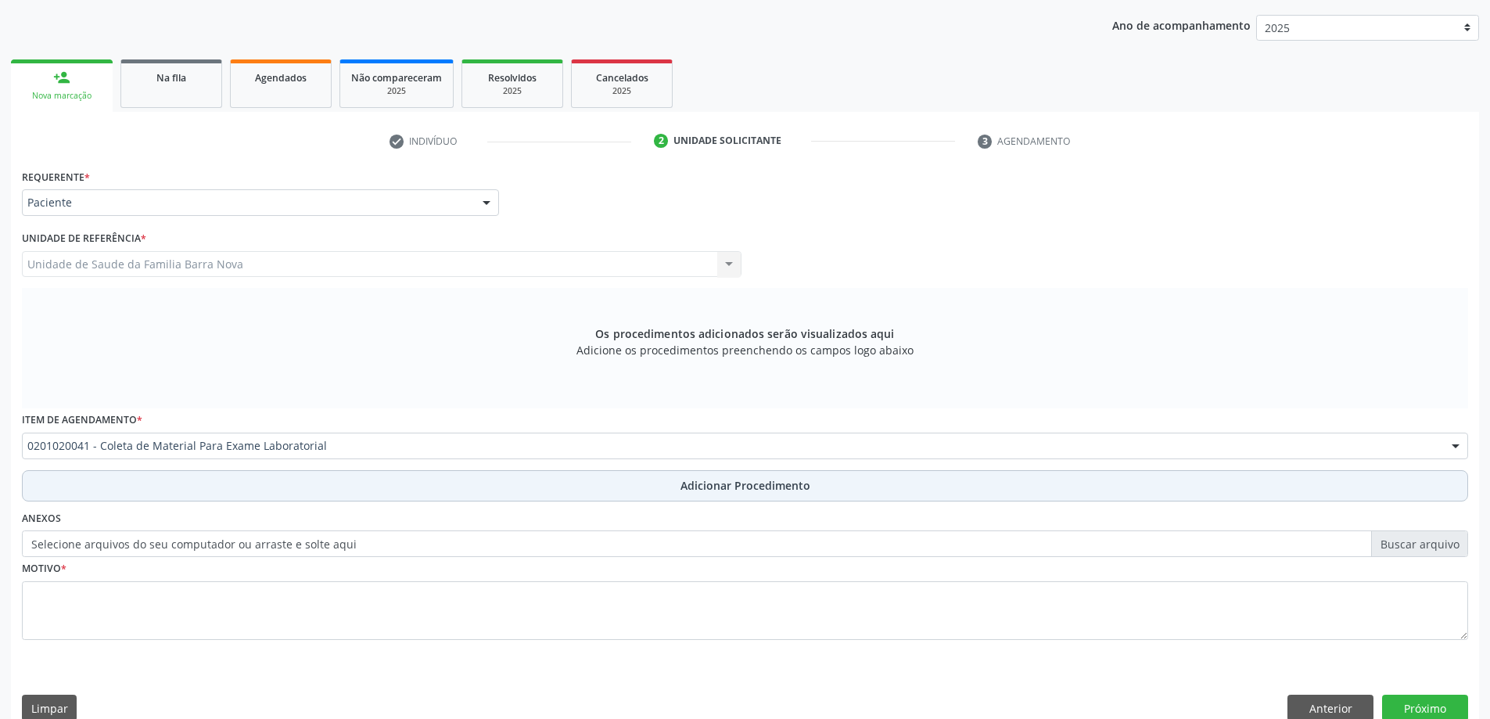
click at [645, 491] on button "Adicionar Procedimento" at bounding box center [745, 485] width 1447 height 31
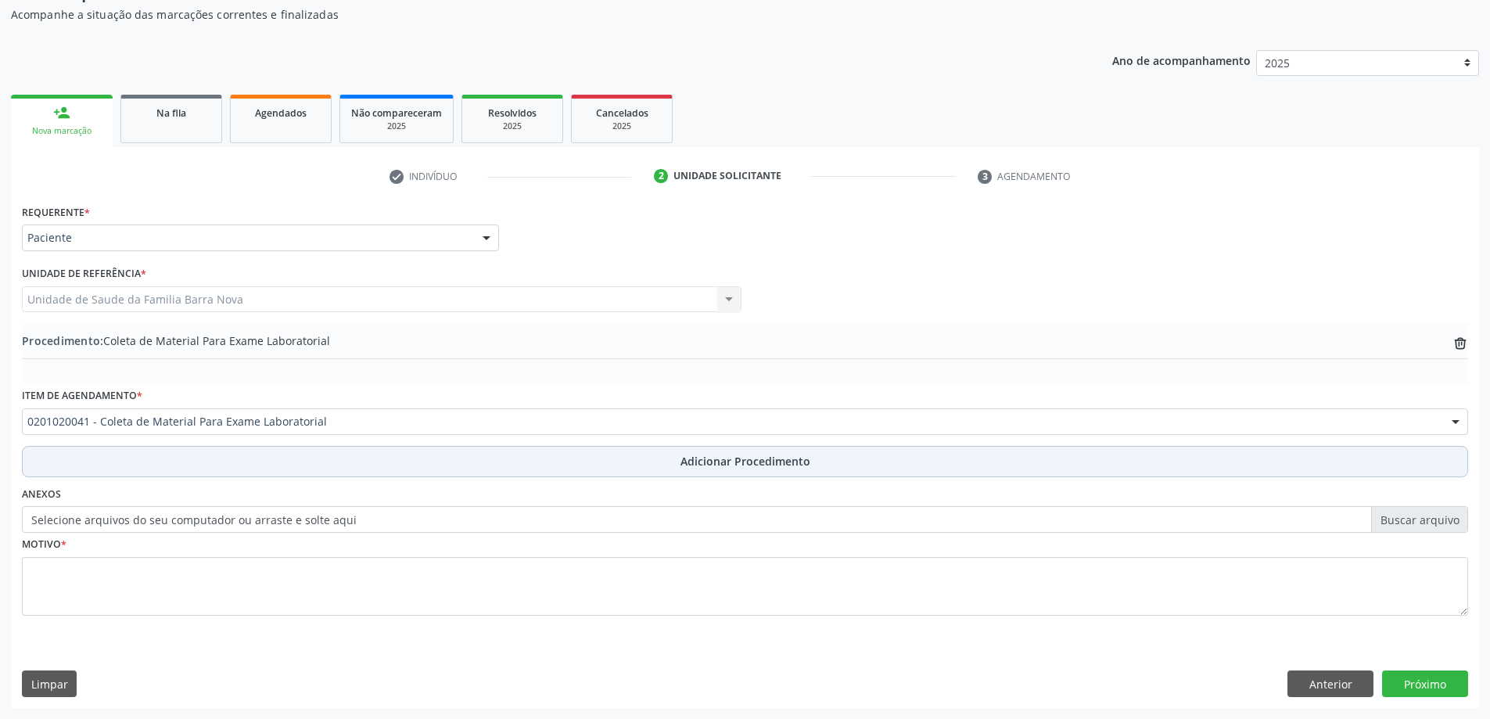
scroll to position [161, 0]
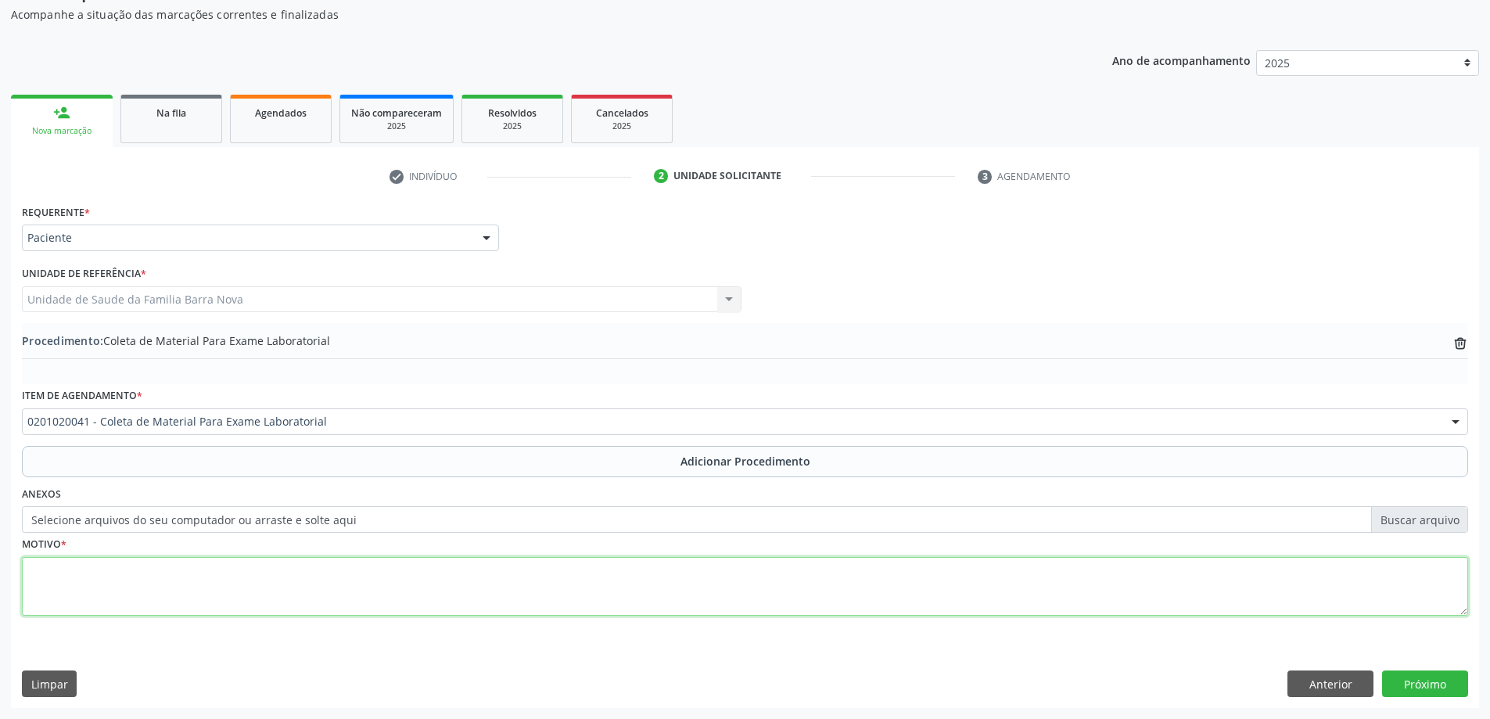
click at [318, 577] on textarea at bounding box center [745, 586] width 1447 height 59
type textarea "Rotina."
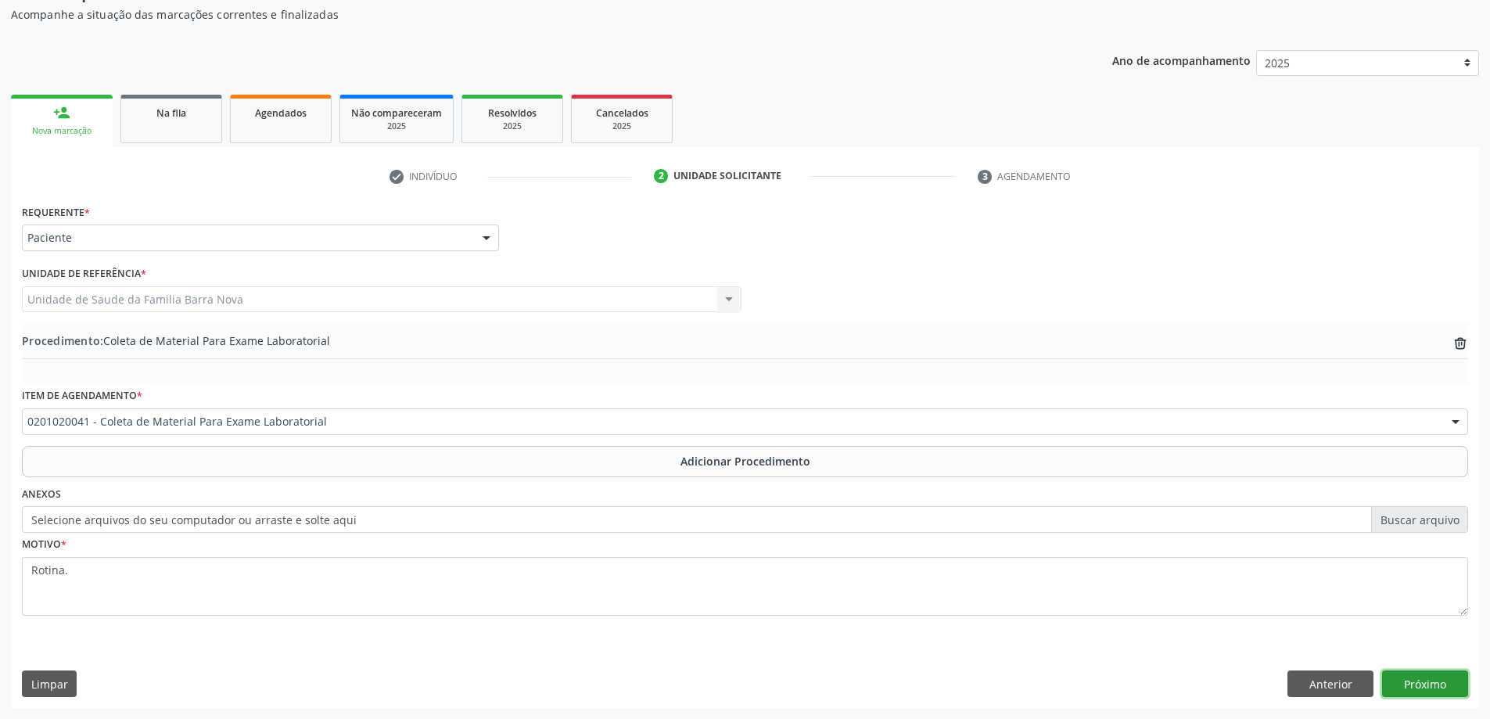
click at [1419, 690] on button "Próximo" at bounding box center [1425, 684] width 86 height 27
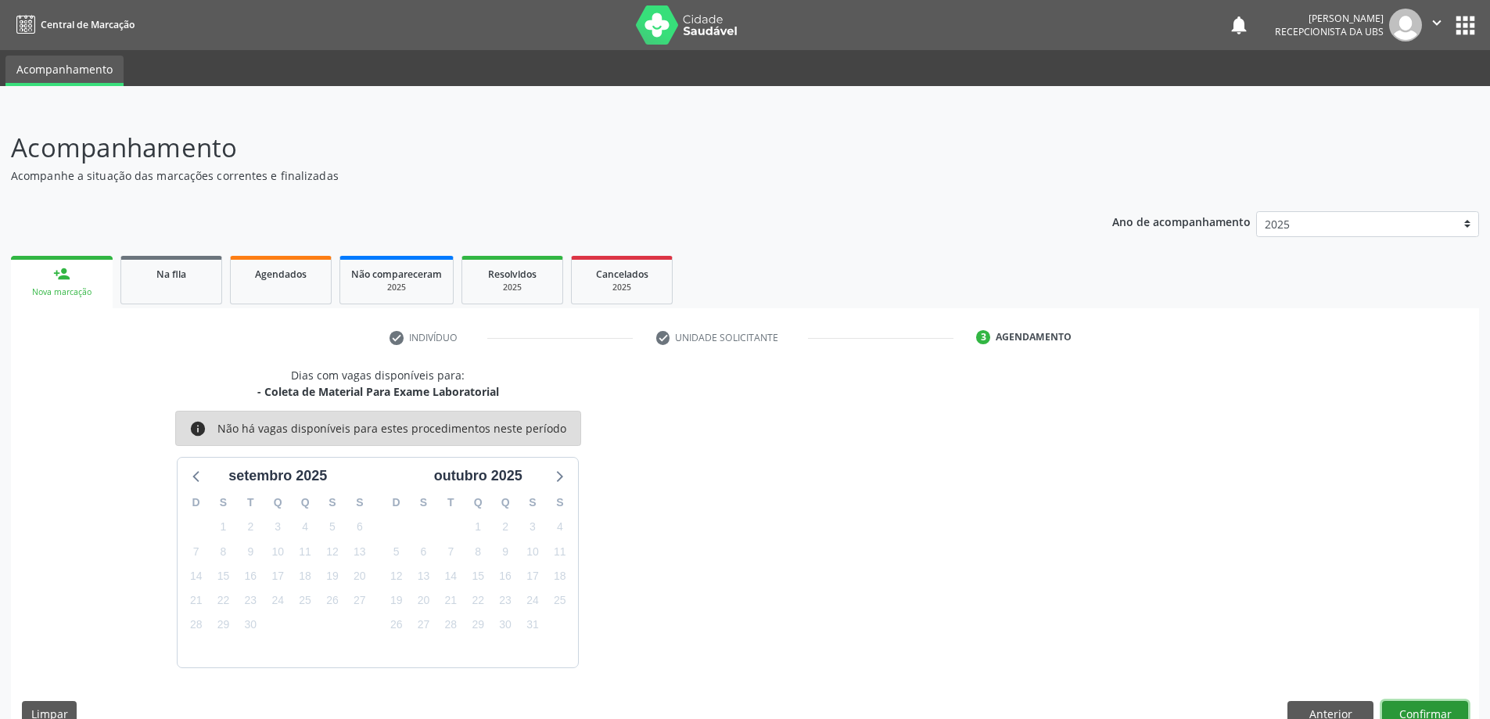
click at [1428, 710] on button "Confirmar" at bounding box center [1425, 714] width 86 height 27
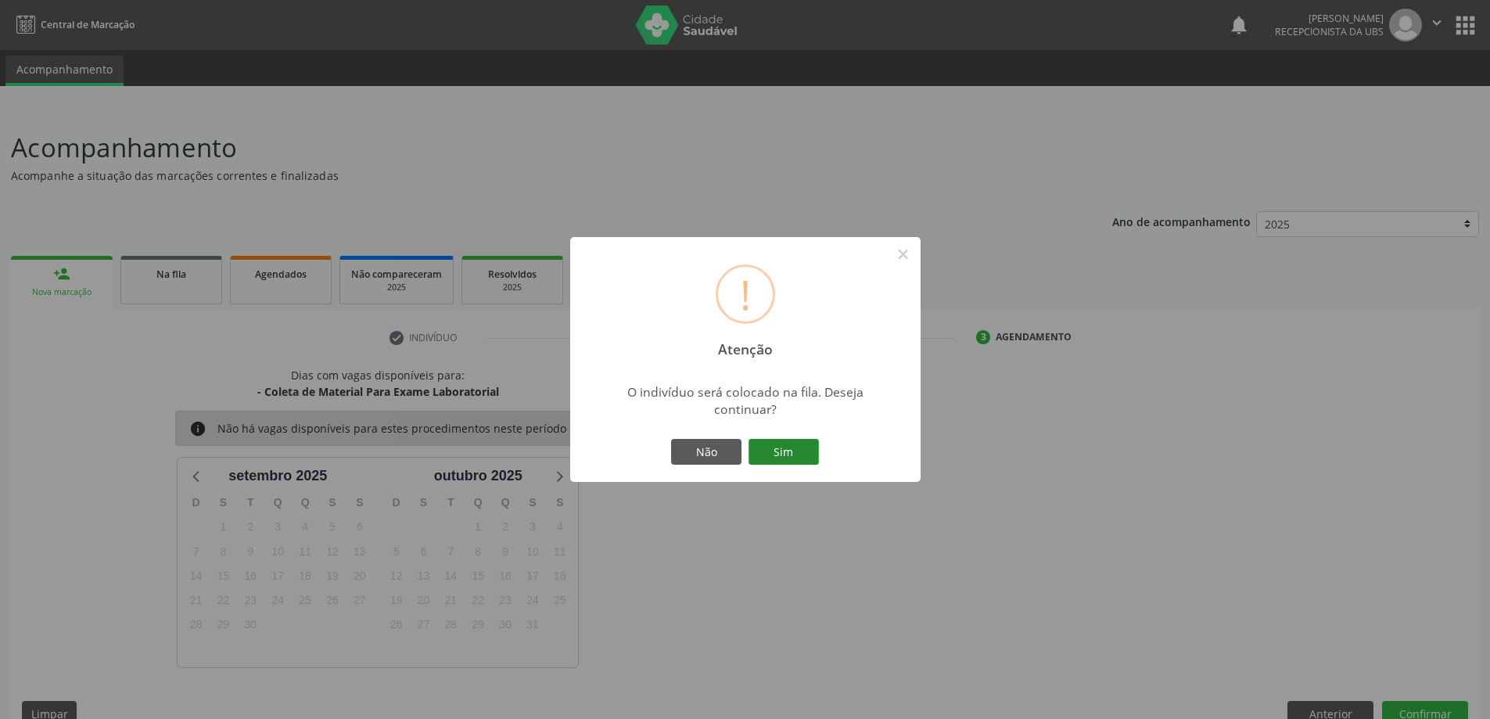
click at [790, 448] on button "Sim" at bounding box center [784, 452] width 70 height 27
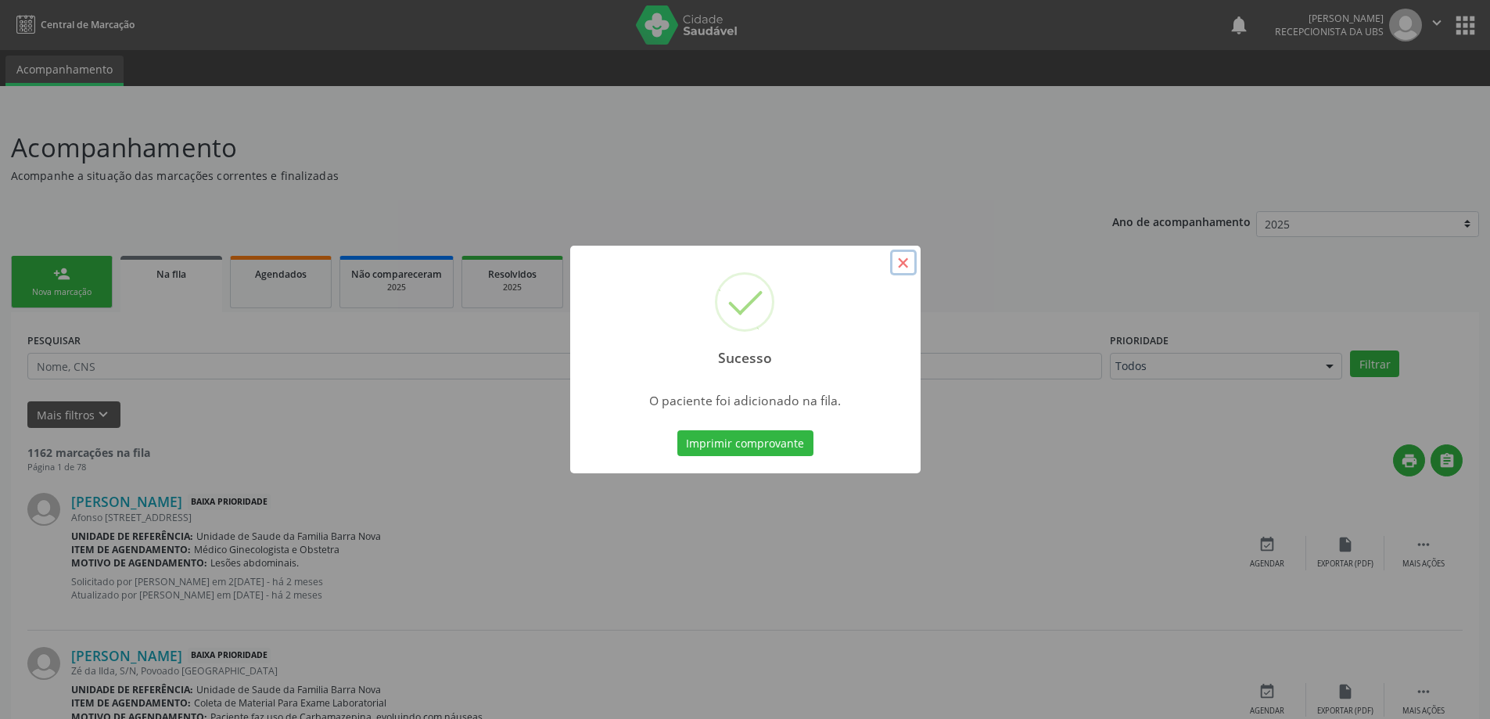
click at [897, 265] on button "×" at bounding box center [903, 263] width 27 height 27
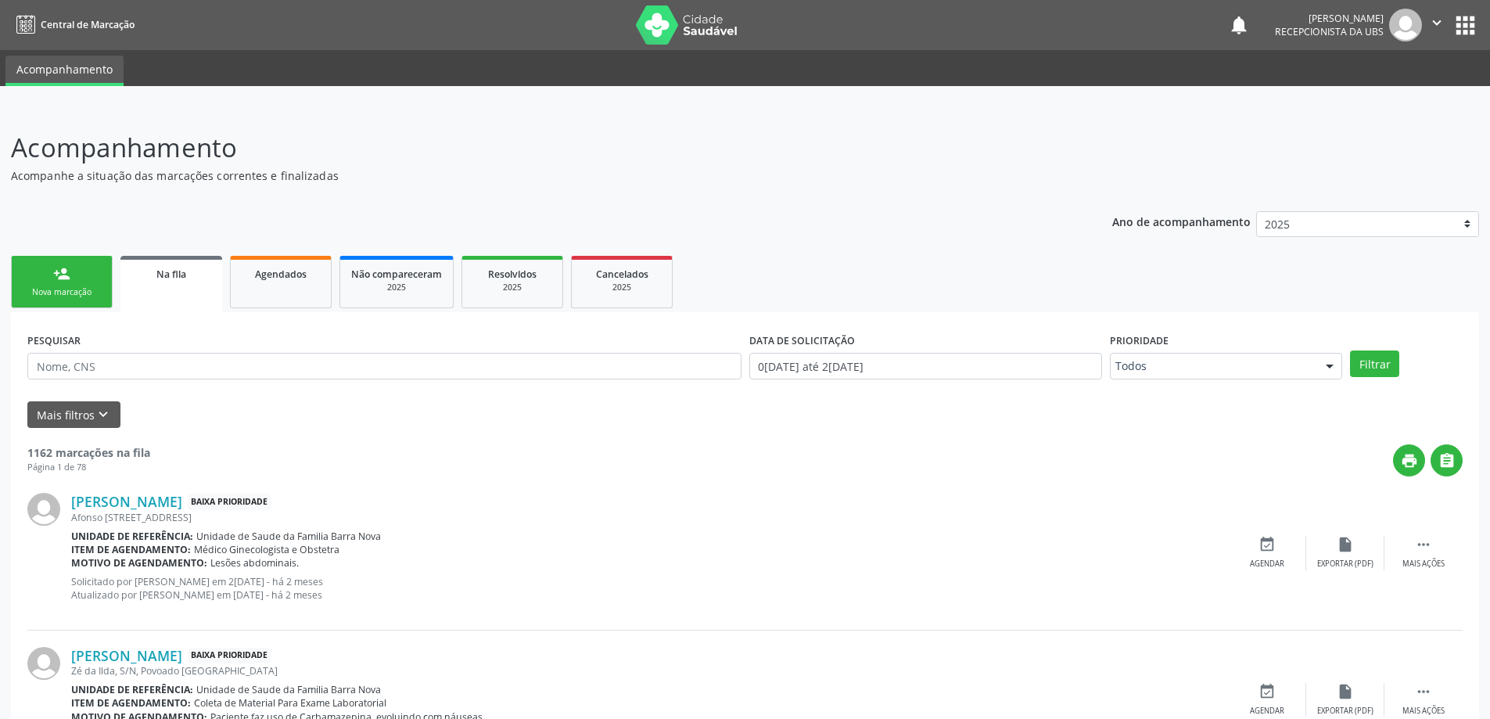
click at [63, 276] on div "person_add" at bounding box center [61, 273] width 17 height 17
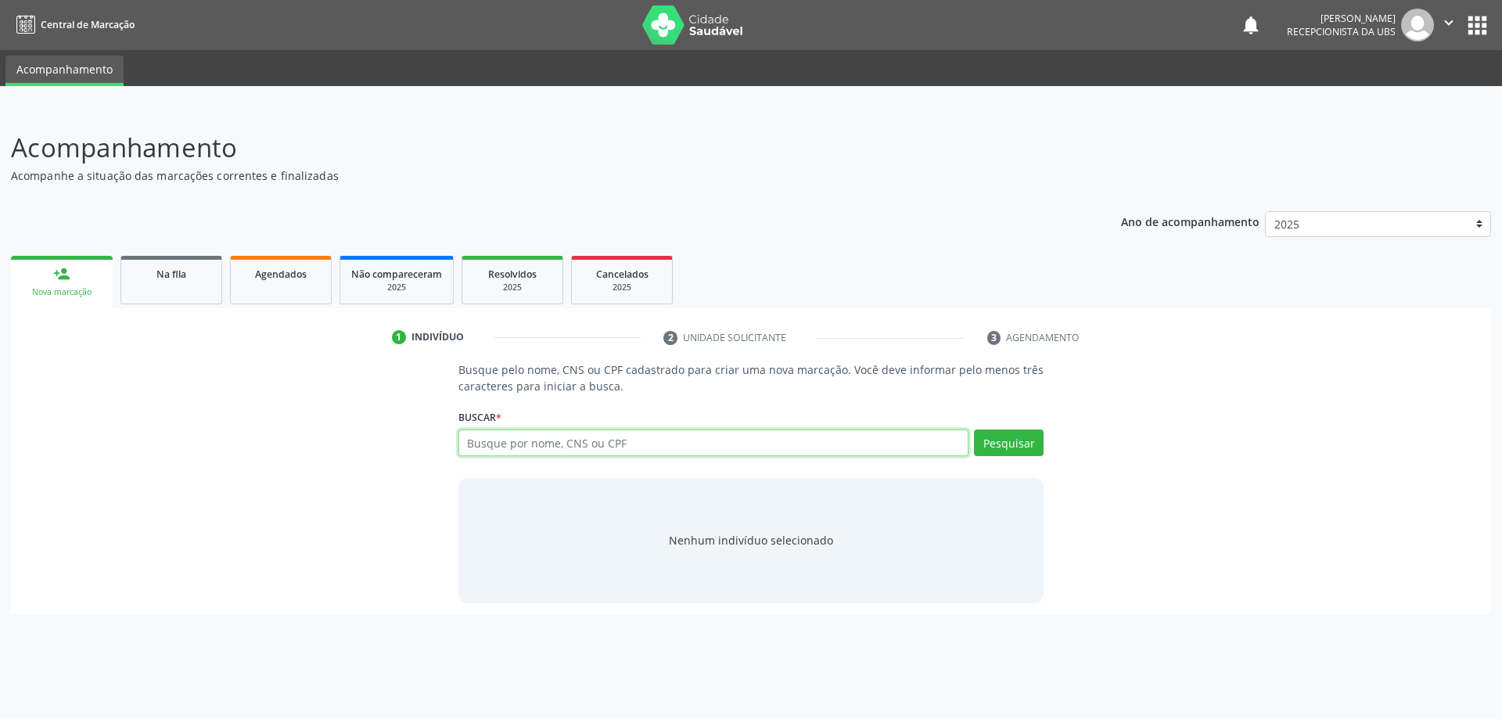
click at [552, 448] on input "text" at bounding box center [713, 443] width 511 height 27
type input "04570489486"
click at [1034, 448] on button "Pesquisar" at bounding box center [1009, 443] width 70 height 27
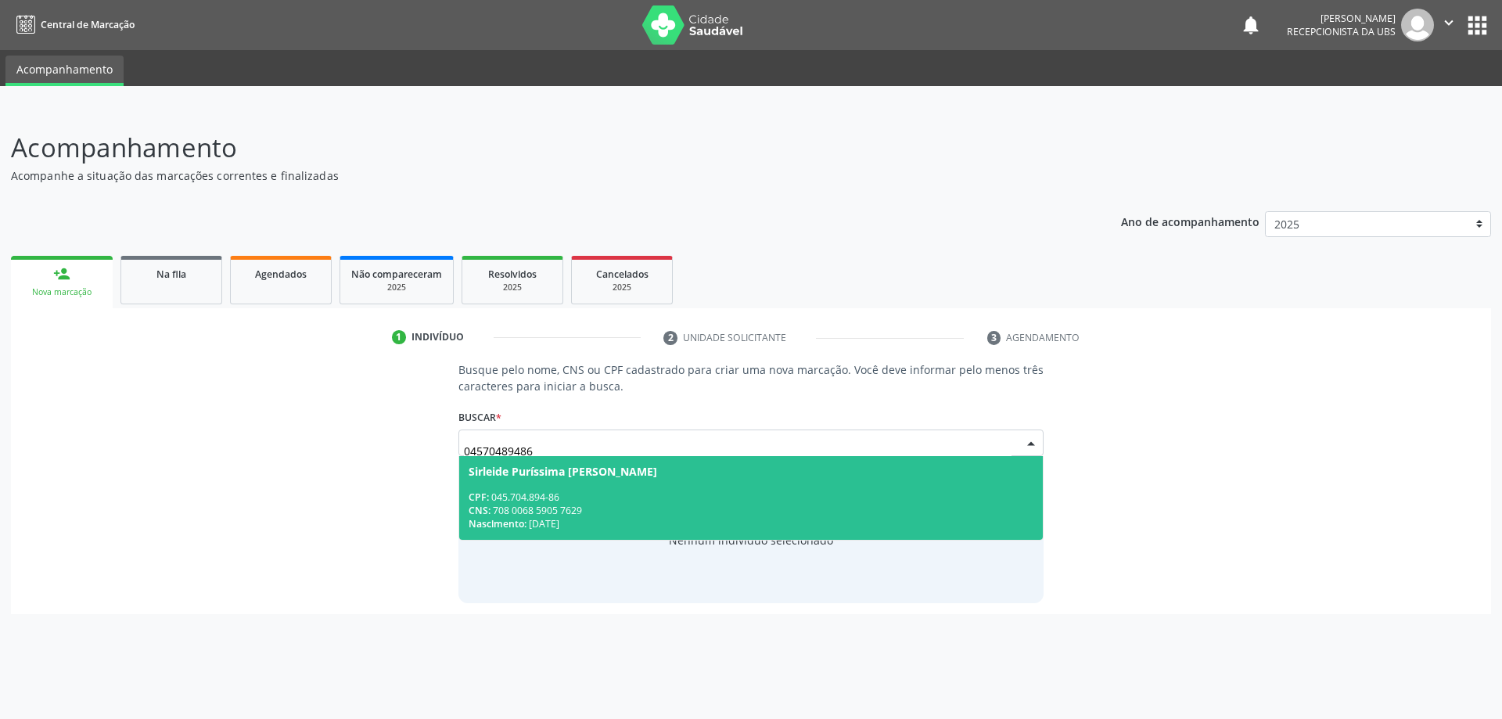
click at [556, 501] on div "CPF: 045.704.894-86" at bounding box center [752, 497] width 566 height 13
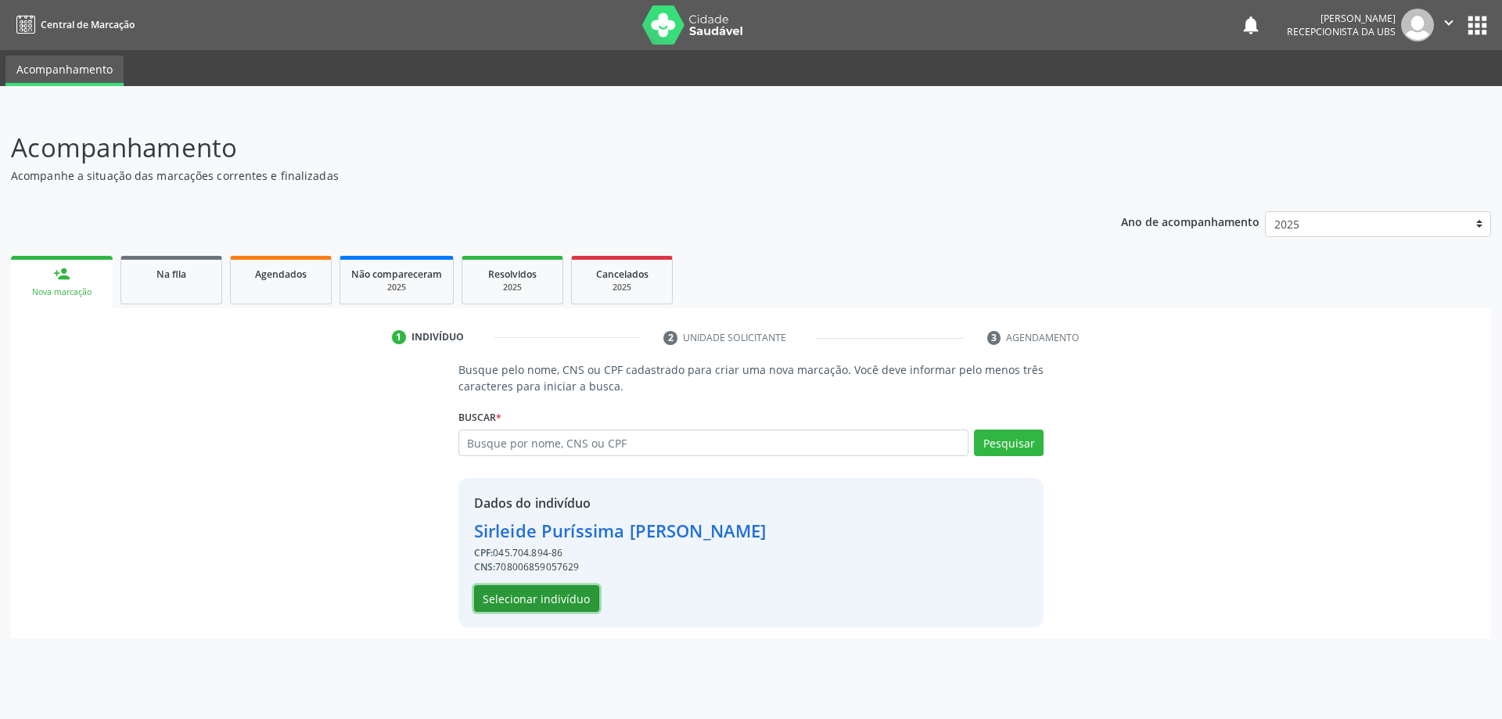
click at [546, 594] on button "Selecionar indivíduo" at bounding box center [536, 598] width 125 height 27
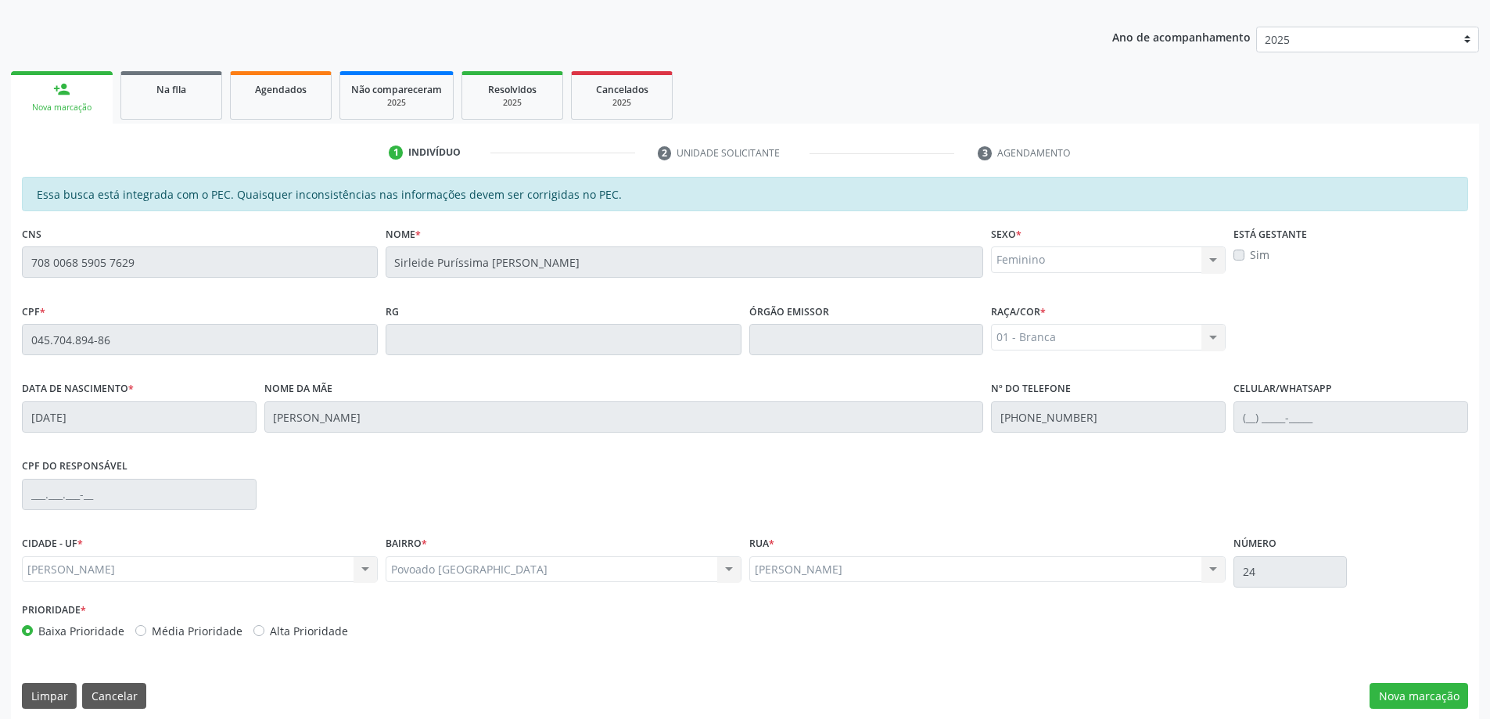
scroll to position [196, 0]
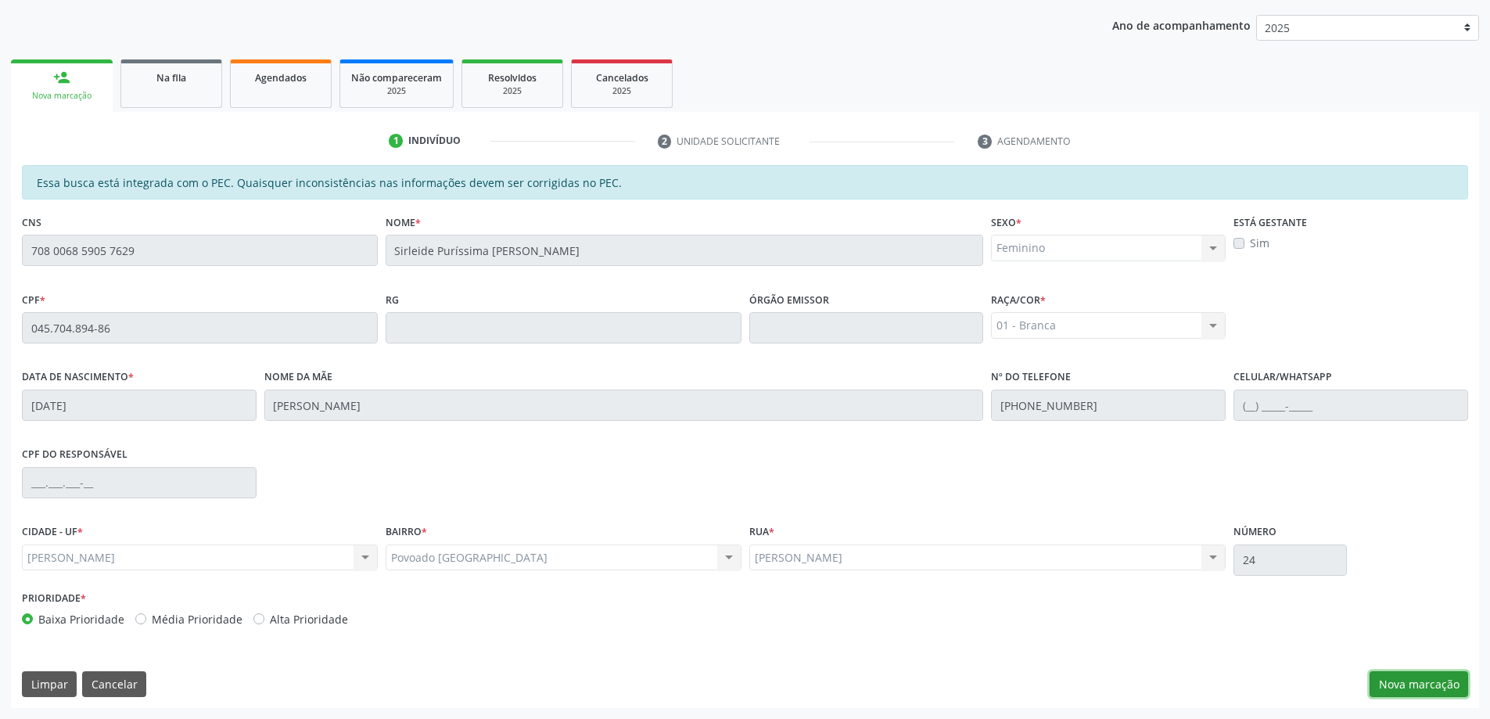
click at [1397, 690] on button "Nova marcação" at bounding box center [1419, 684] width 99 height 27
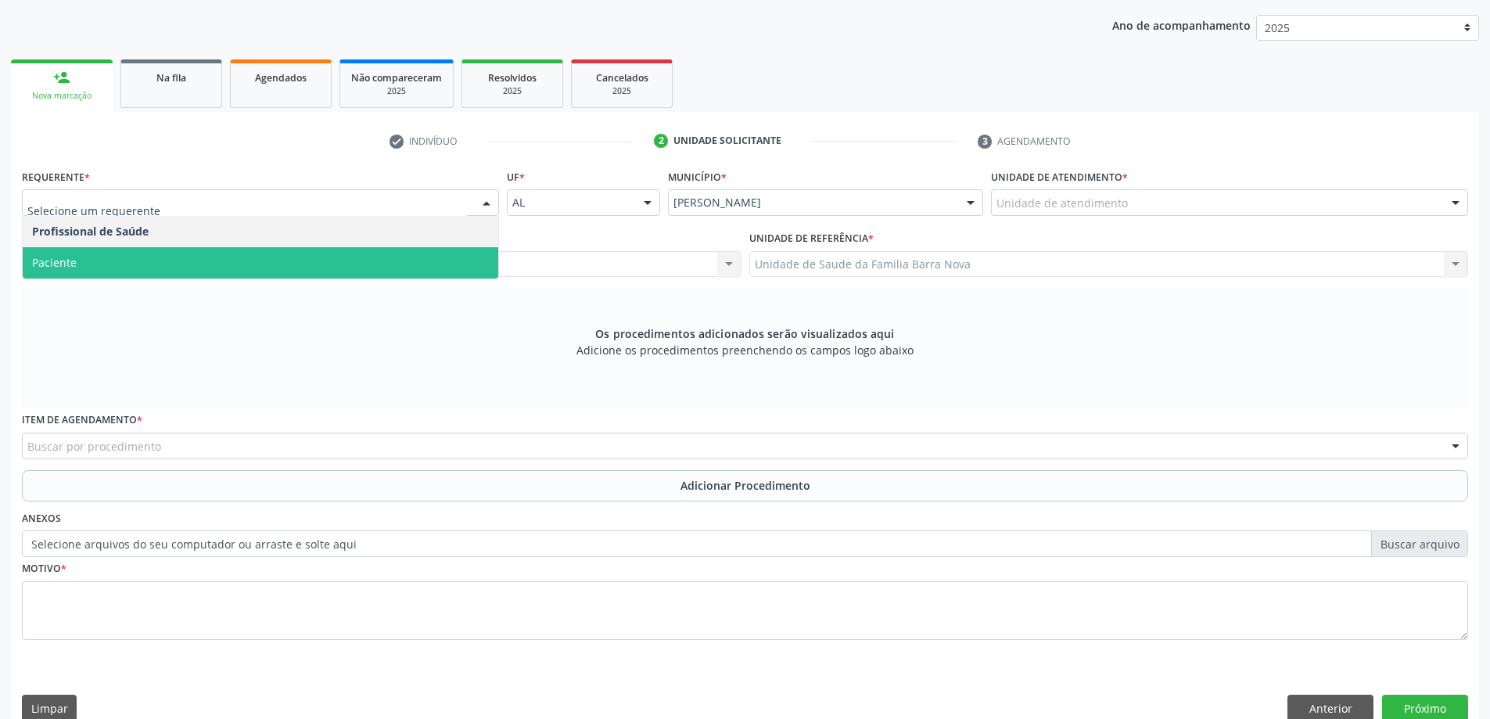
click at [266, 275] on span "Paciente" at bounding box center [261, 262] width 476 height 31
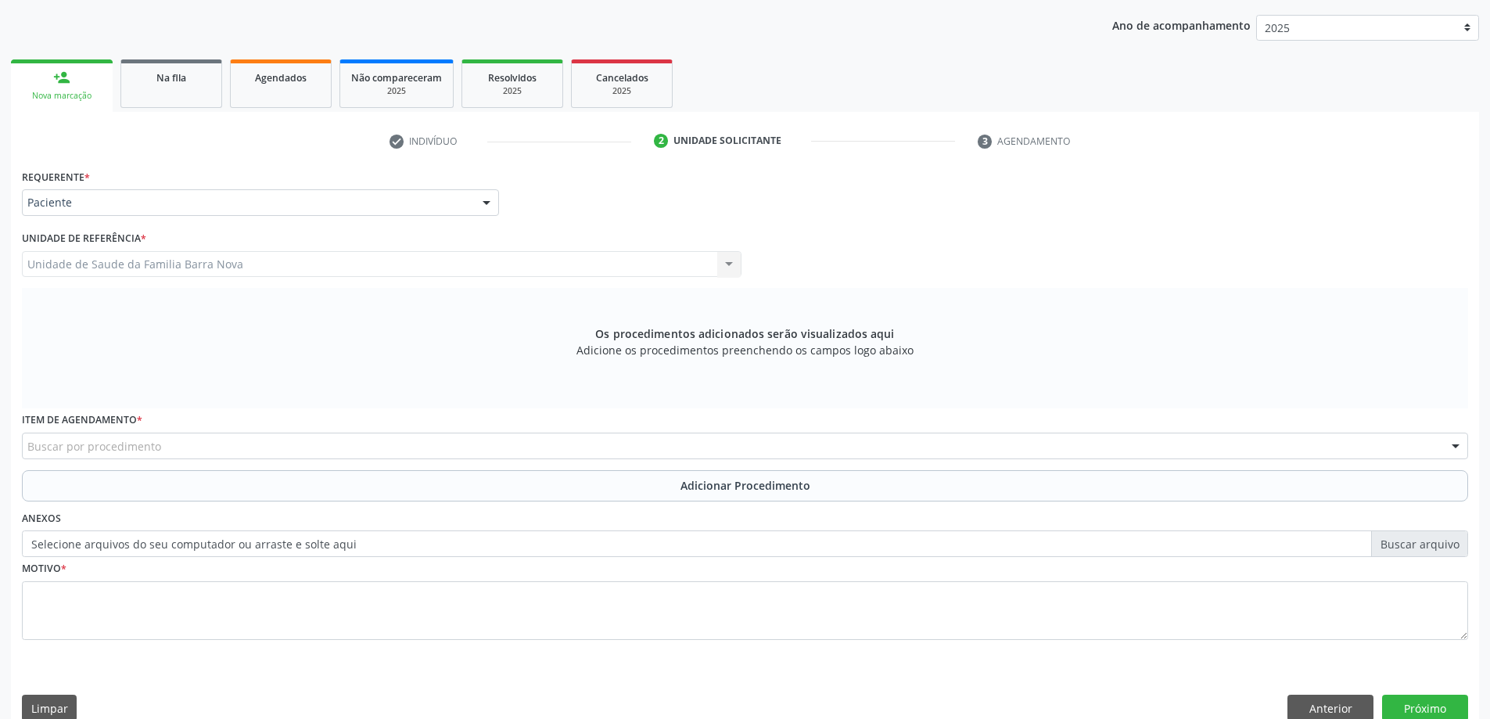
click at [354, 449] on div "Buscar por procedimento" at bounding box center [745, 446] width 1447 height 27
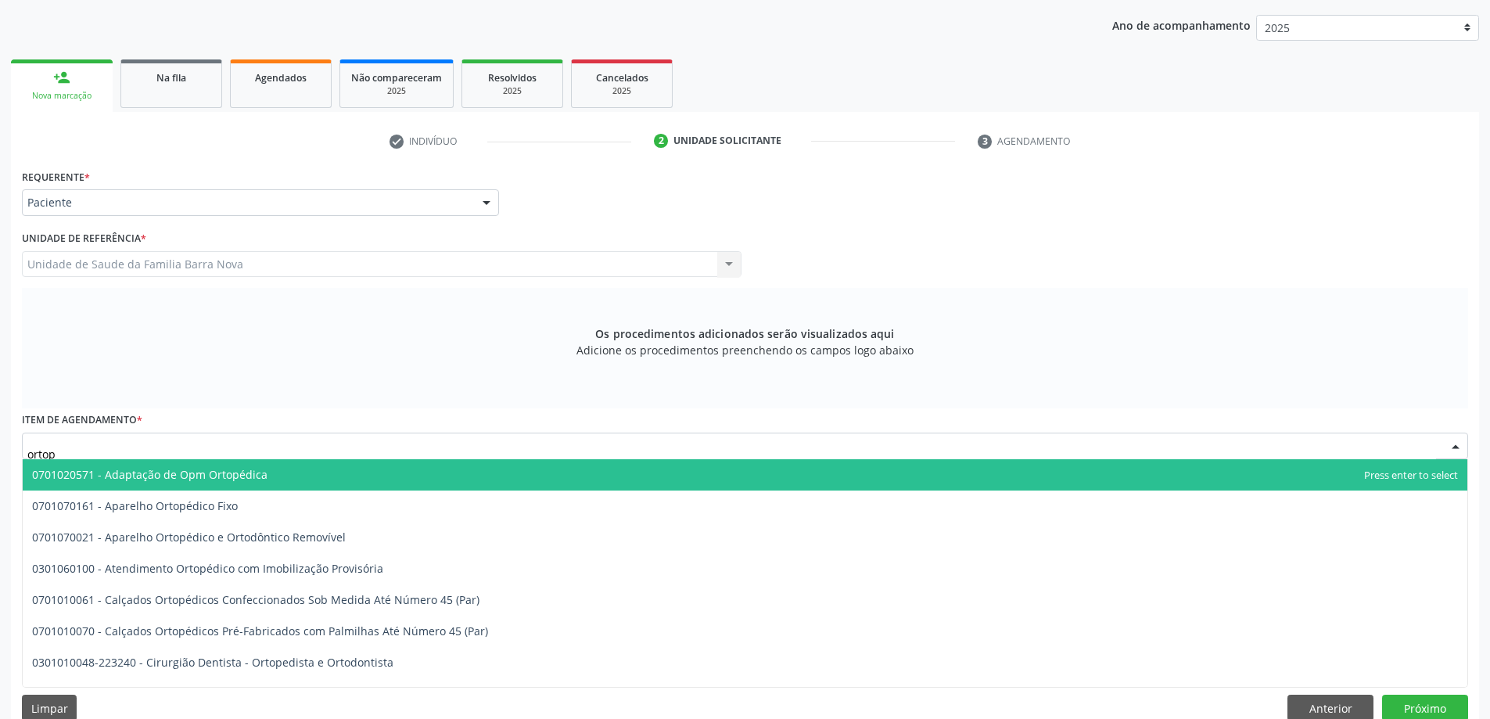
type input "ortope"
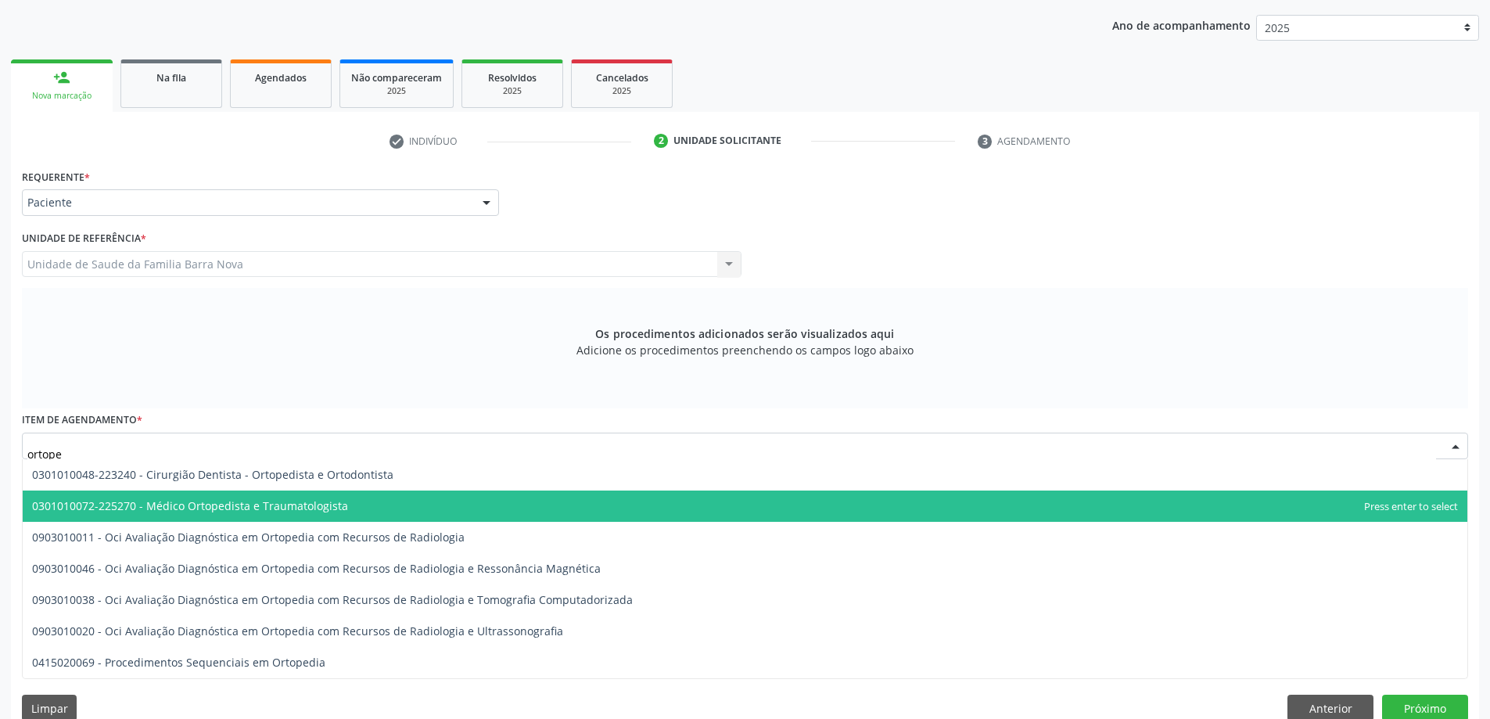
click at [368, 504] on span "0301010072-225270 - Médico Ortopedista e Traumatologista" at bounding box center [745, 506] width 1445 height 31
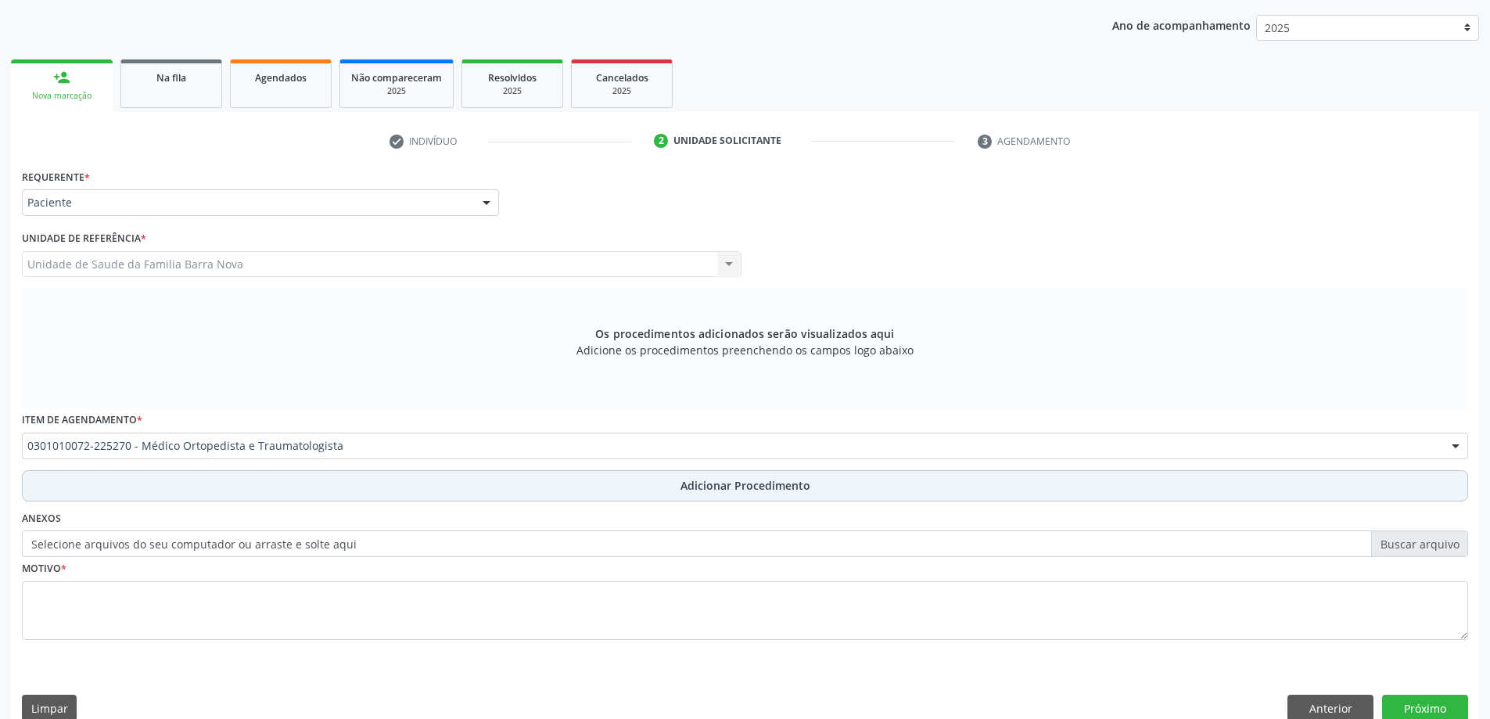
click at [687, 487] on span "Adicionar Procedimento" at bounding box center [746, 485] width 130 height 16
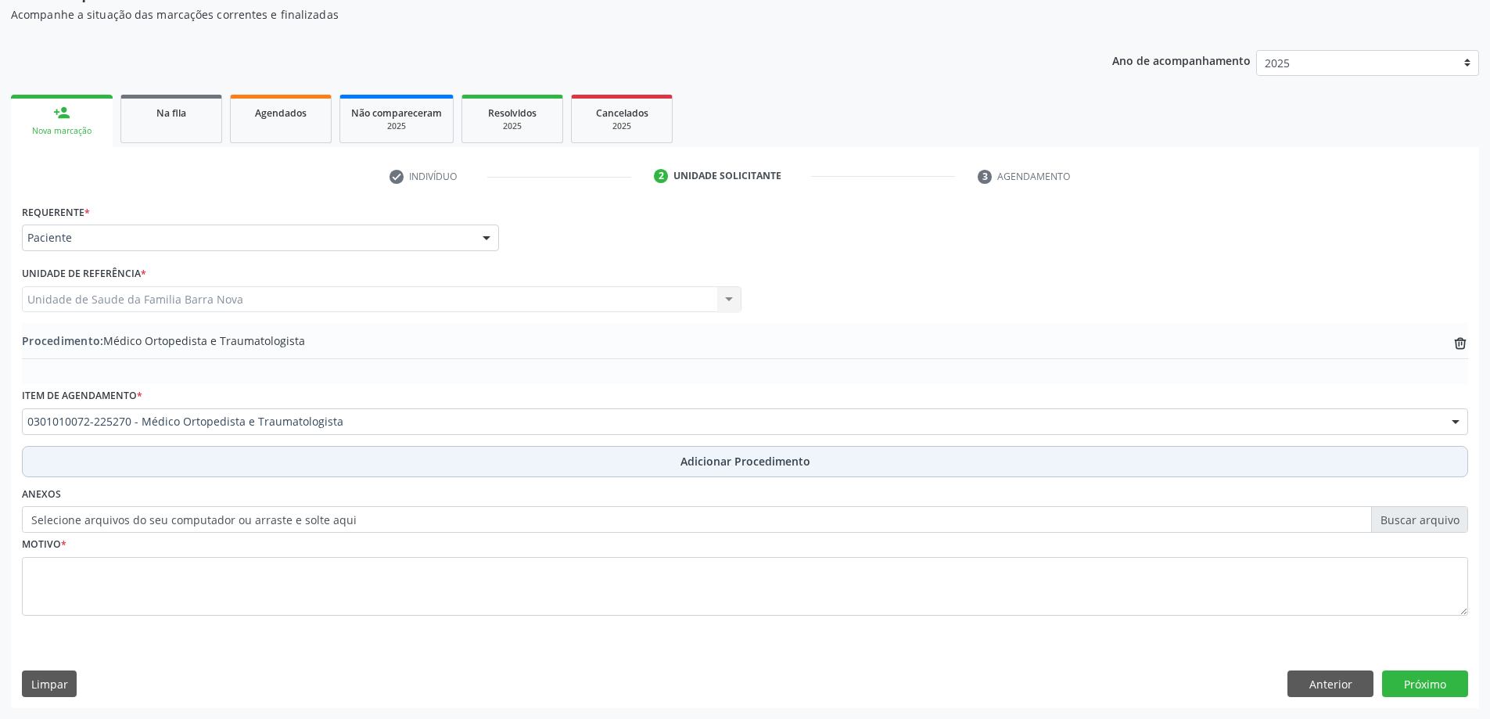
scroll to position [161, 0]
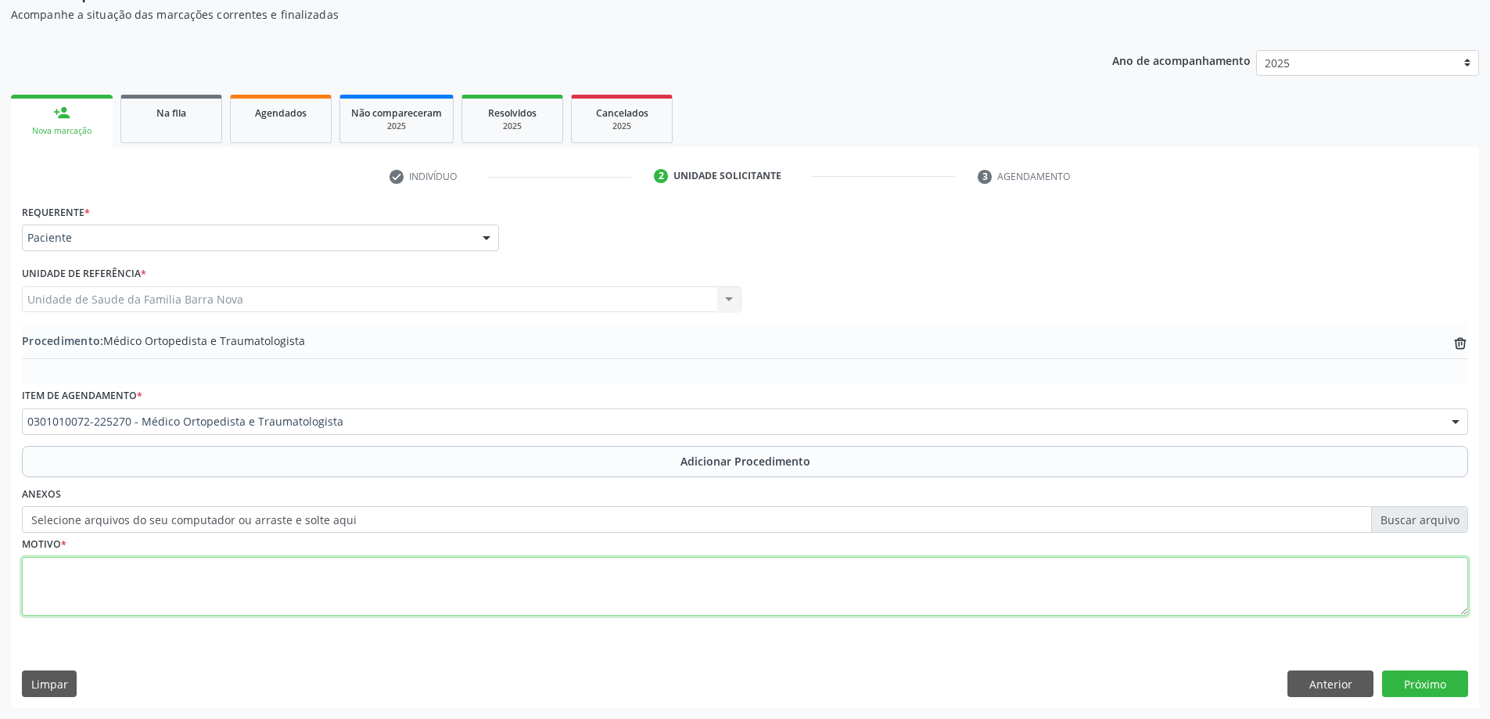
click at [322, 592] on textarea at bounding box center [745, 586] width 1447 height 59
type textarea "Bursite subacromial - subdel toidea e artropatia do acromioclavicular."
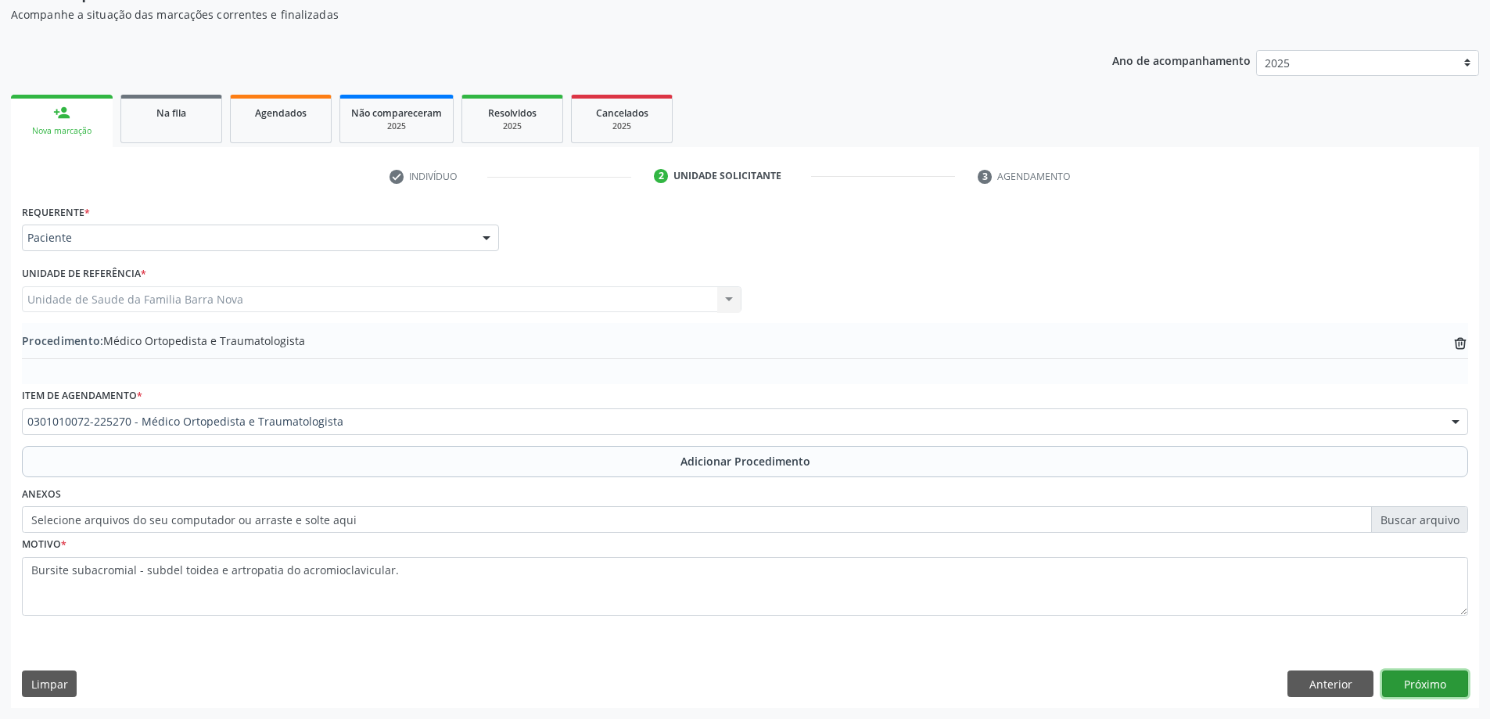
click at [1418, 685] on button "Próximo" at bounding box center [1425, 684] width 86 height 27
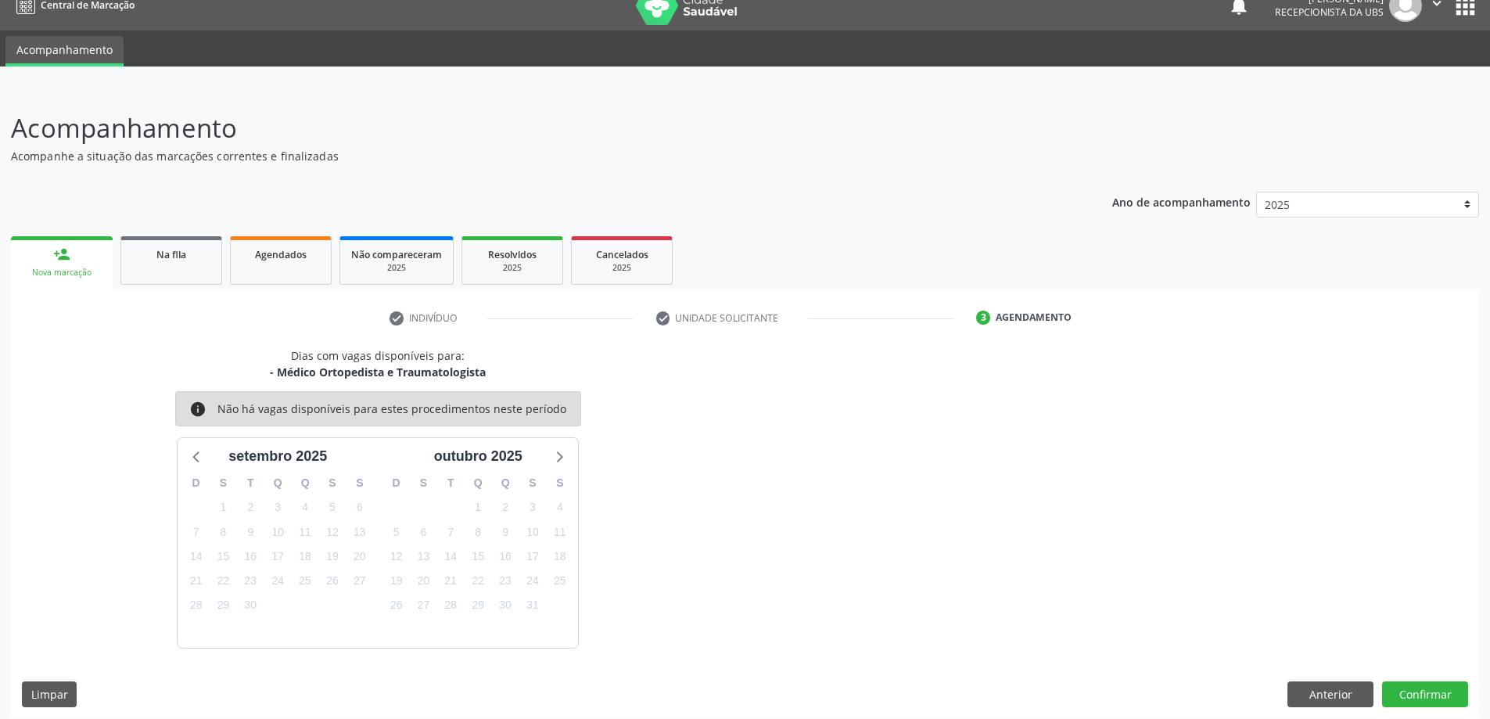
scroll to position [30, 0]
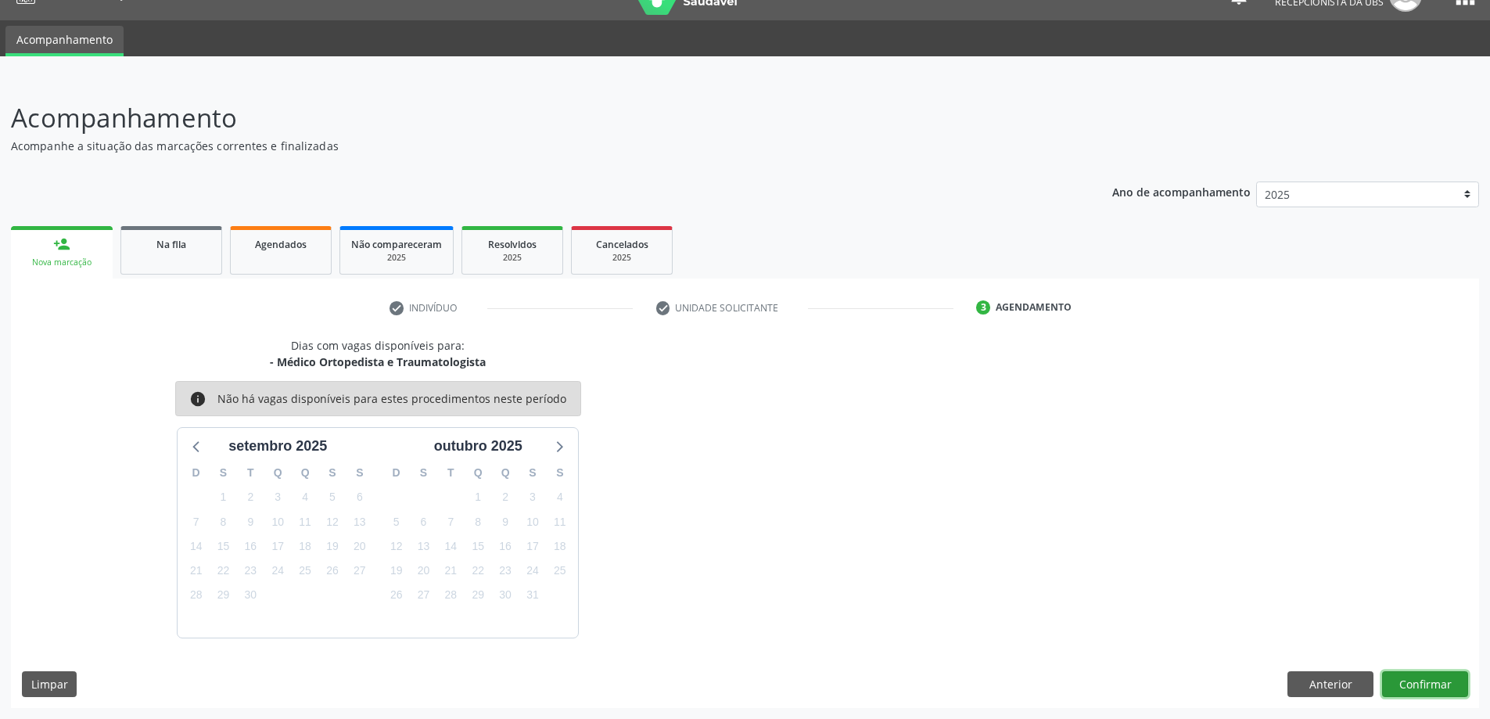
click at [1409, 678] on button "Confirmar" at bounding box center [1425, 684] width 86 height 27
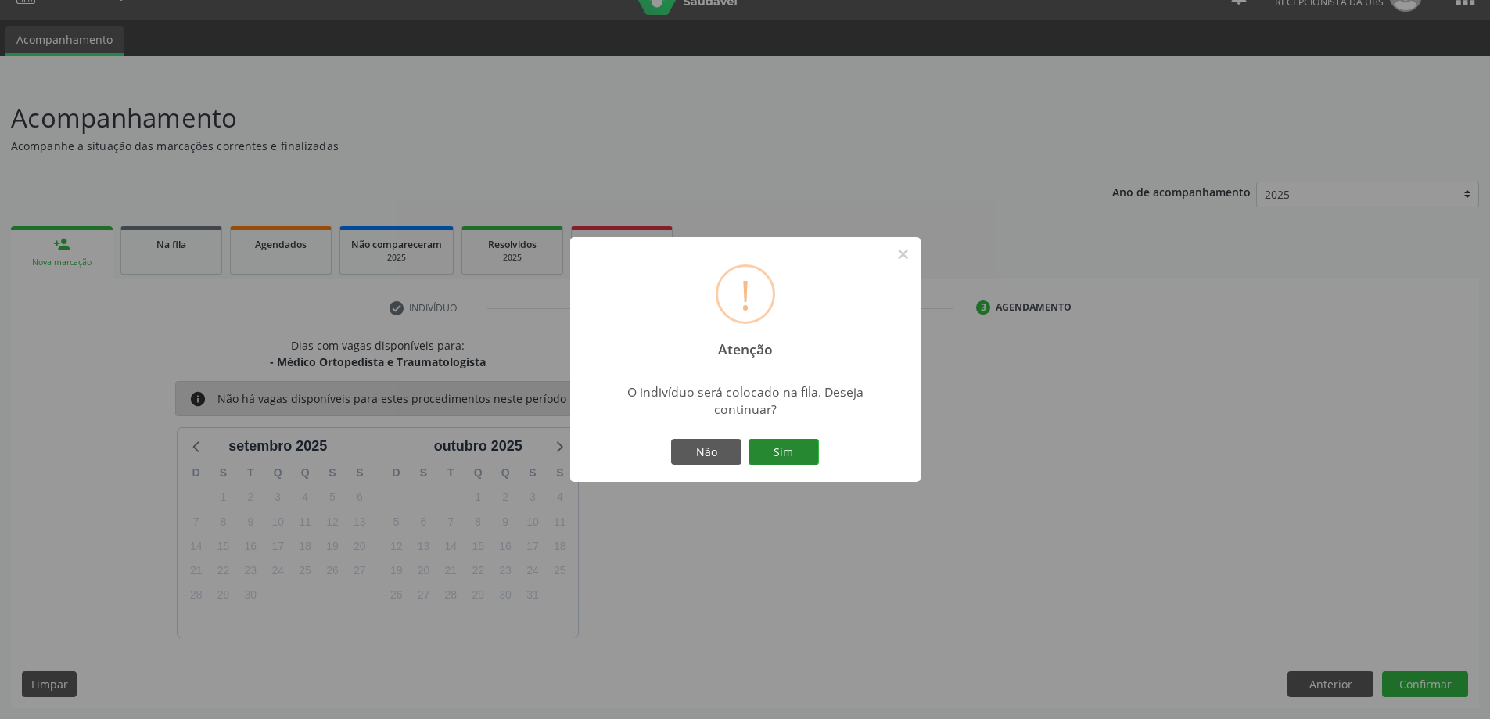
click at [783, 451] on button "Sim" at bounding box center [784, 452] width 70 height 27
